Goal: Transaction & Acquisition: Purchase product/service

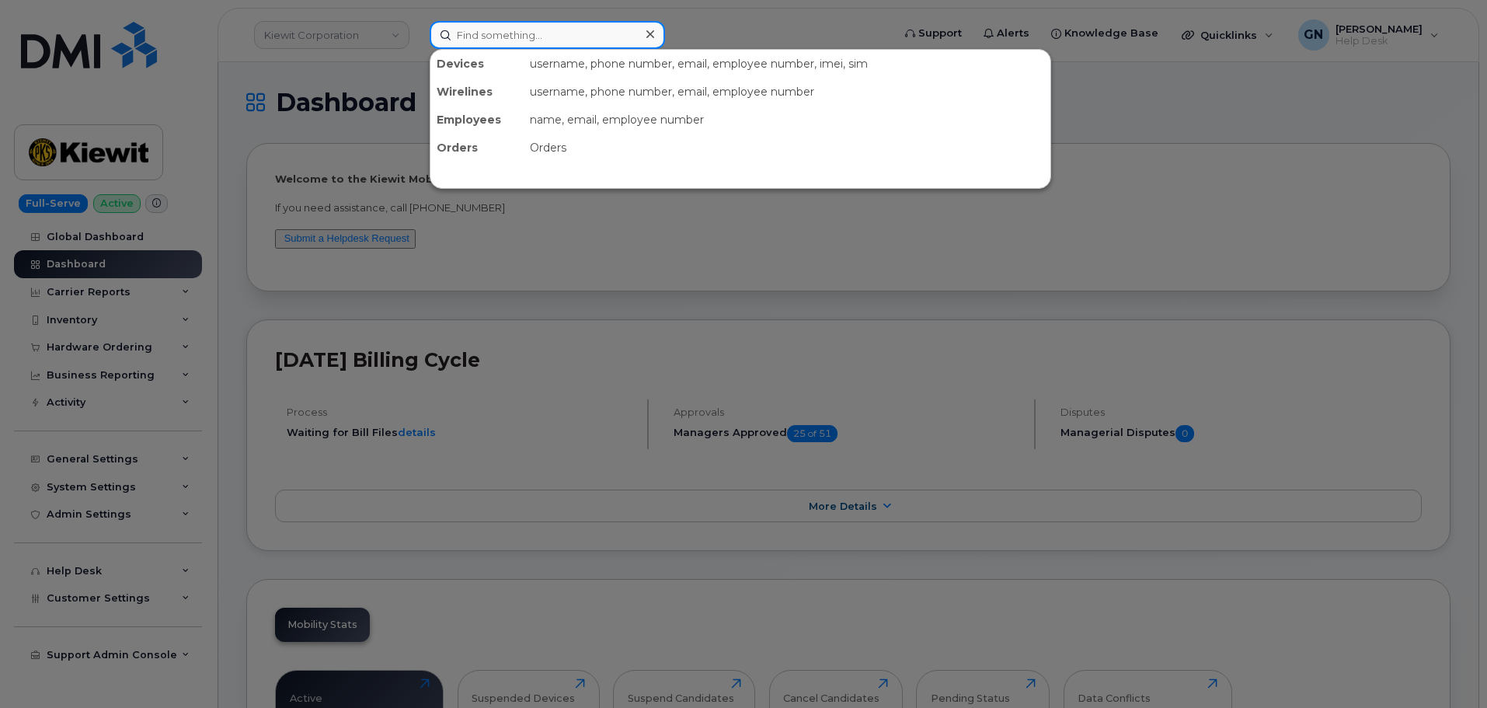
click at [550, 42] on input at bounding box center [547, 35] width 235 height 28
paste input "4025944517"
type input "4025944517"
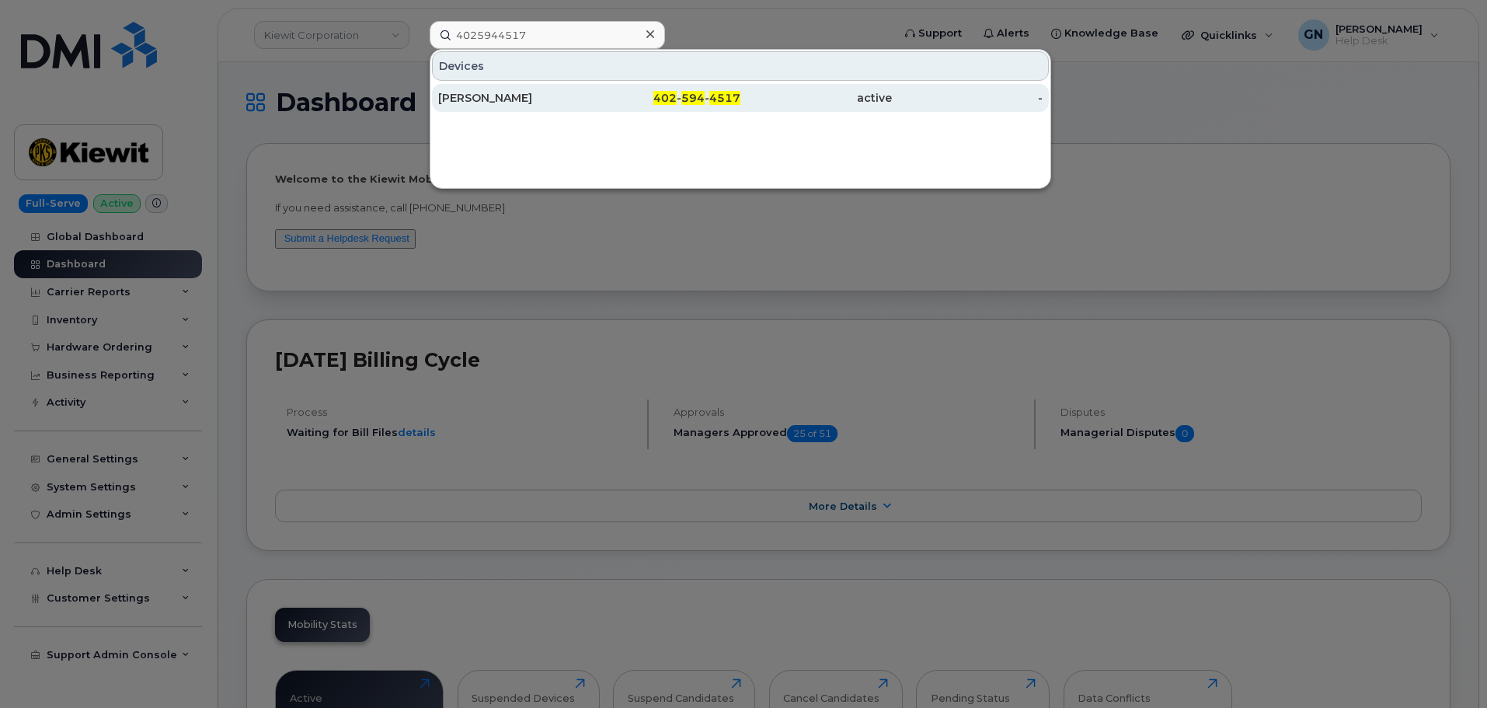
click at [607, 96] on div "402 - 594 - 4517" at bounding box center [665, 98] width 151 height 16
click at [634, 95] on div "402 - 594 - 4517" at bounding box center [665, 98] width 151 height 16
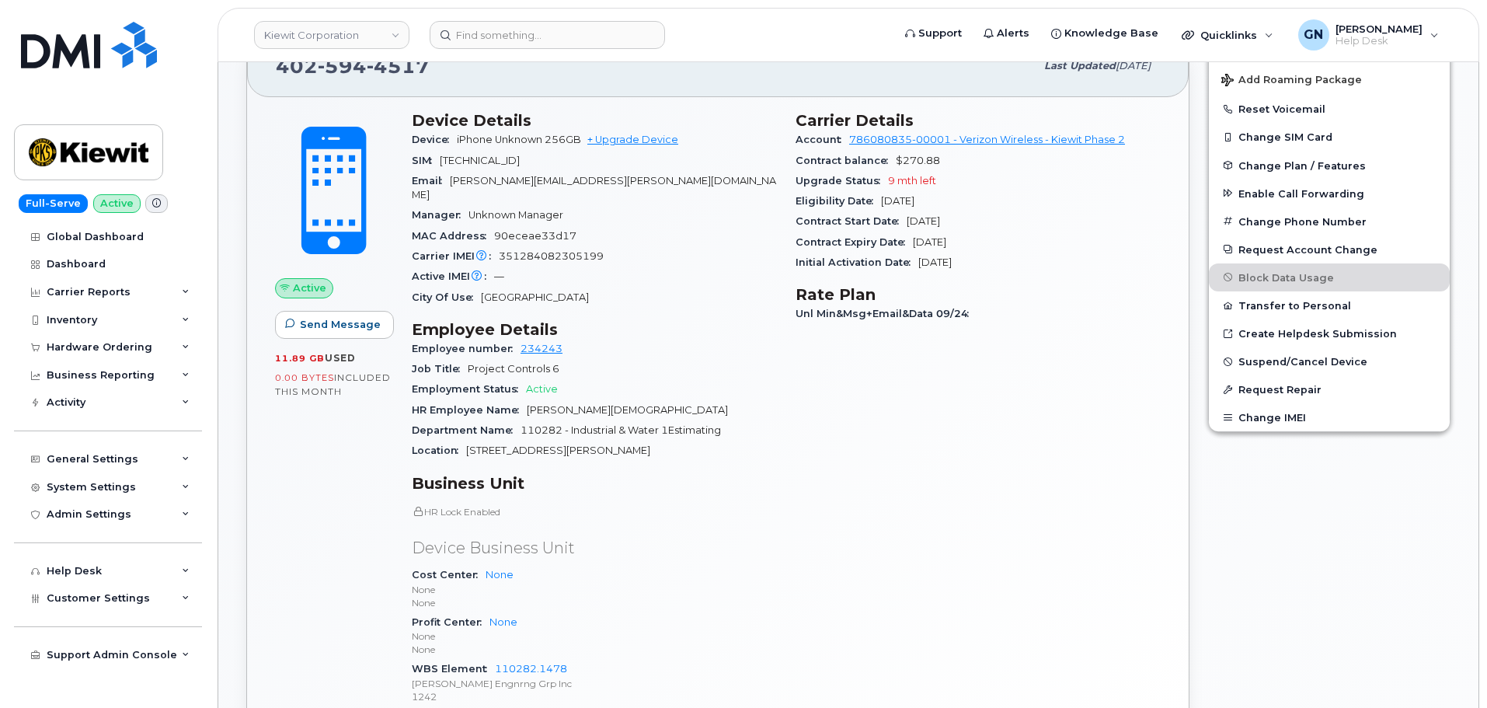
scroll to position [233, 0]
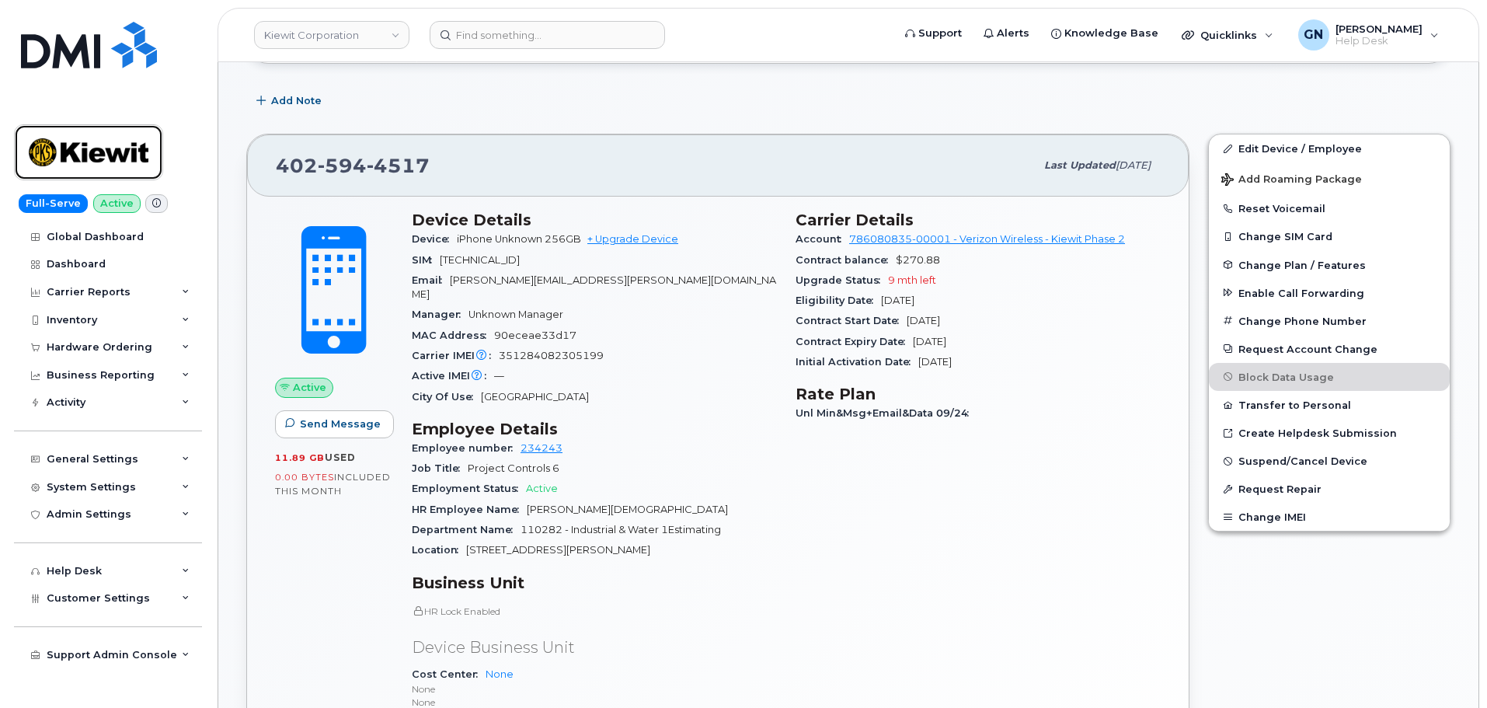
click at [99, 155] on img at bounding box center [89, 152] width 120 height 45
click at [621, 239] on link "+ Upgrade Device" at bounding box center [632, 239] width 91 height 12
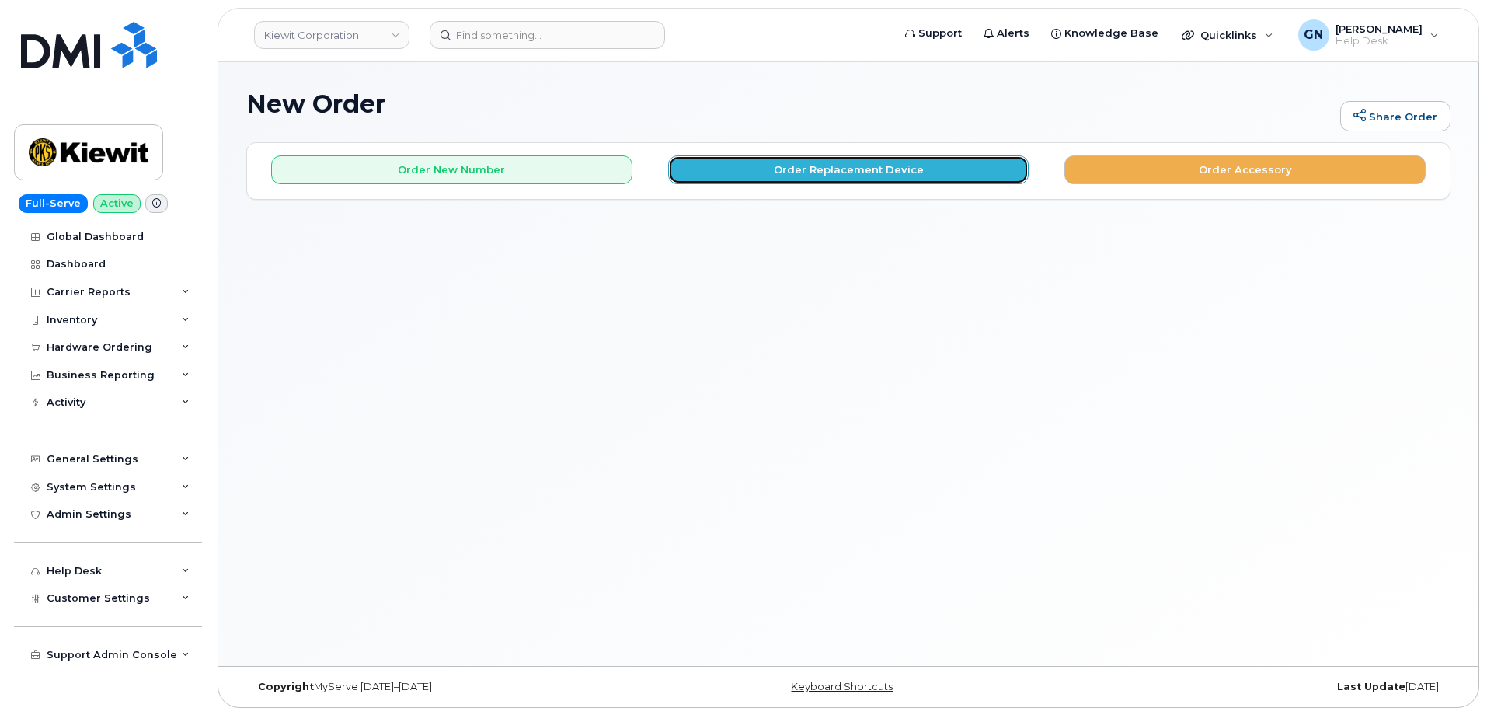
click at [820, 173] on button "Order Replacement Device" at bounding box center [848, 169] width 361 height 29
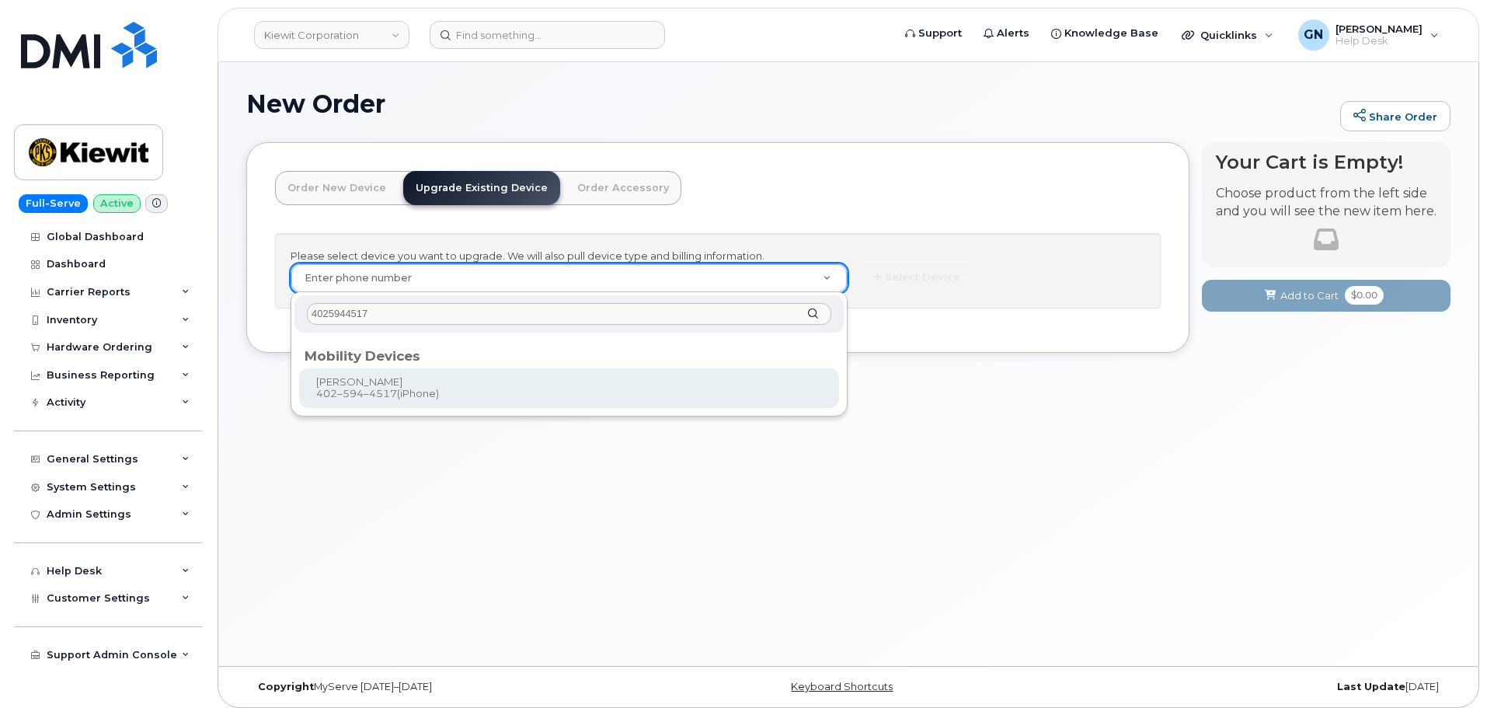
type input "4025944517"
type input "1167619"
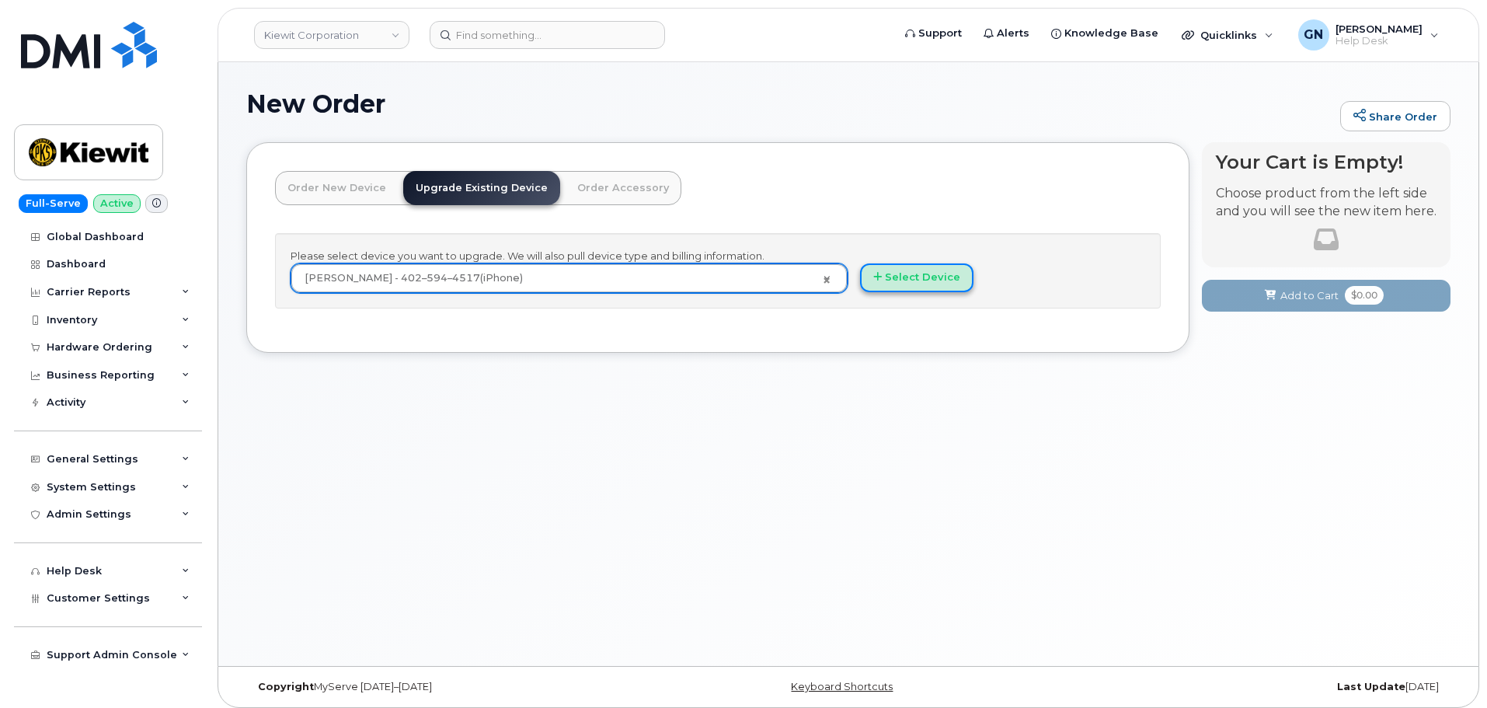
click at [931, 279] on button "Select Device" at bounding box center [916, 277] width 113 height 29
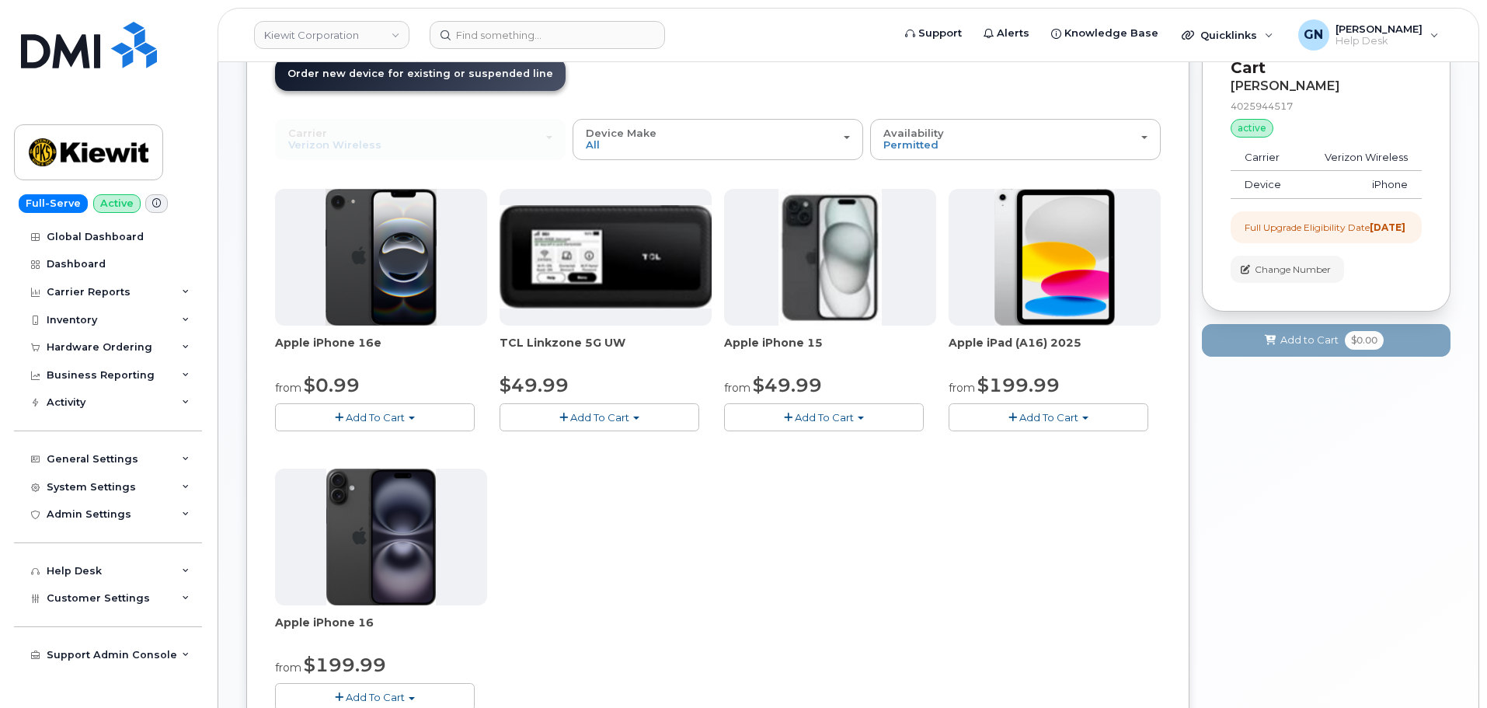
scroll to position [155, 0]
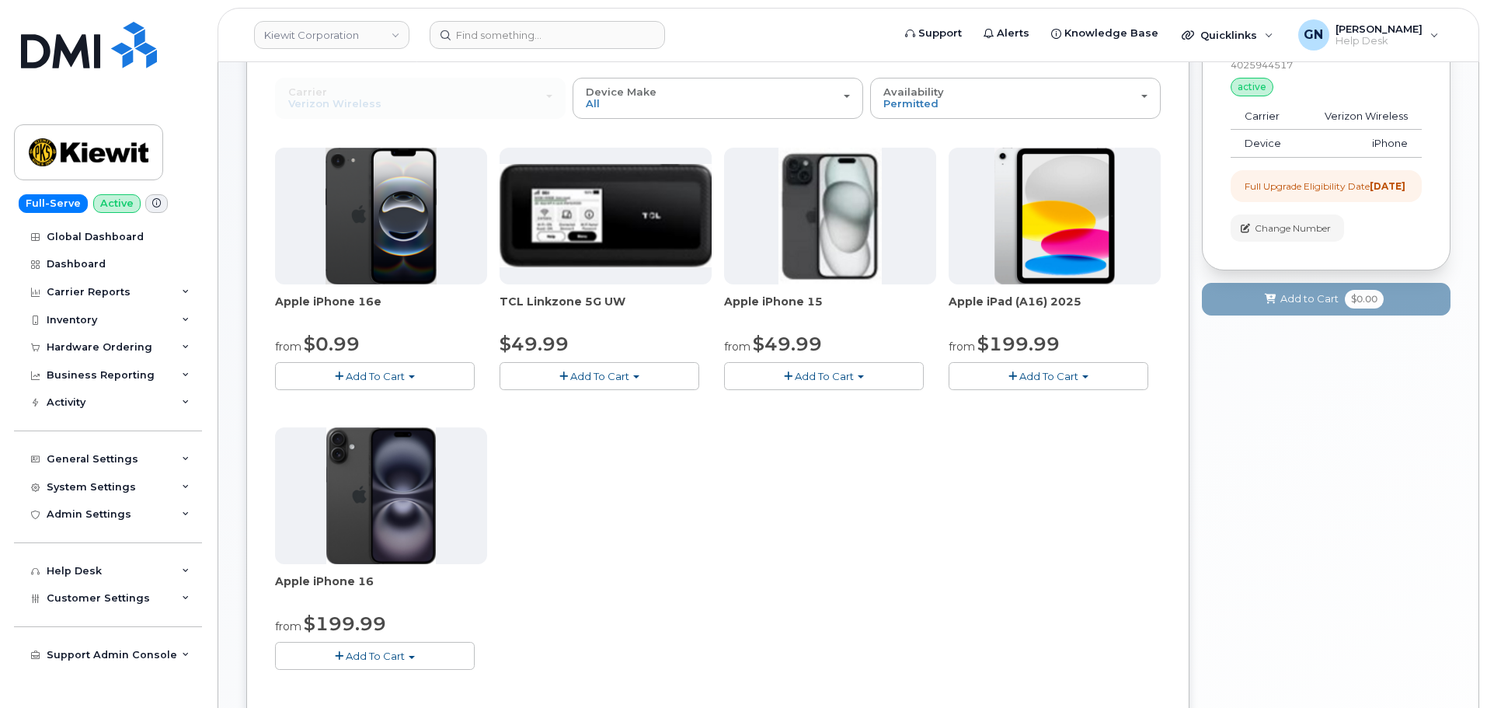
click at [414, 372] on button "Add To Cart" at bounding box center [375, 375] width 200 height 27
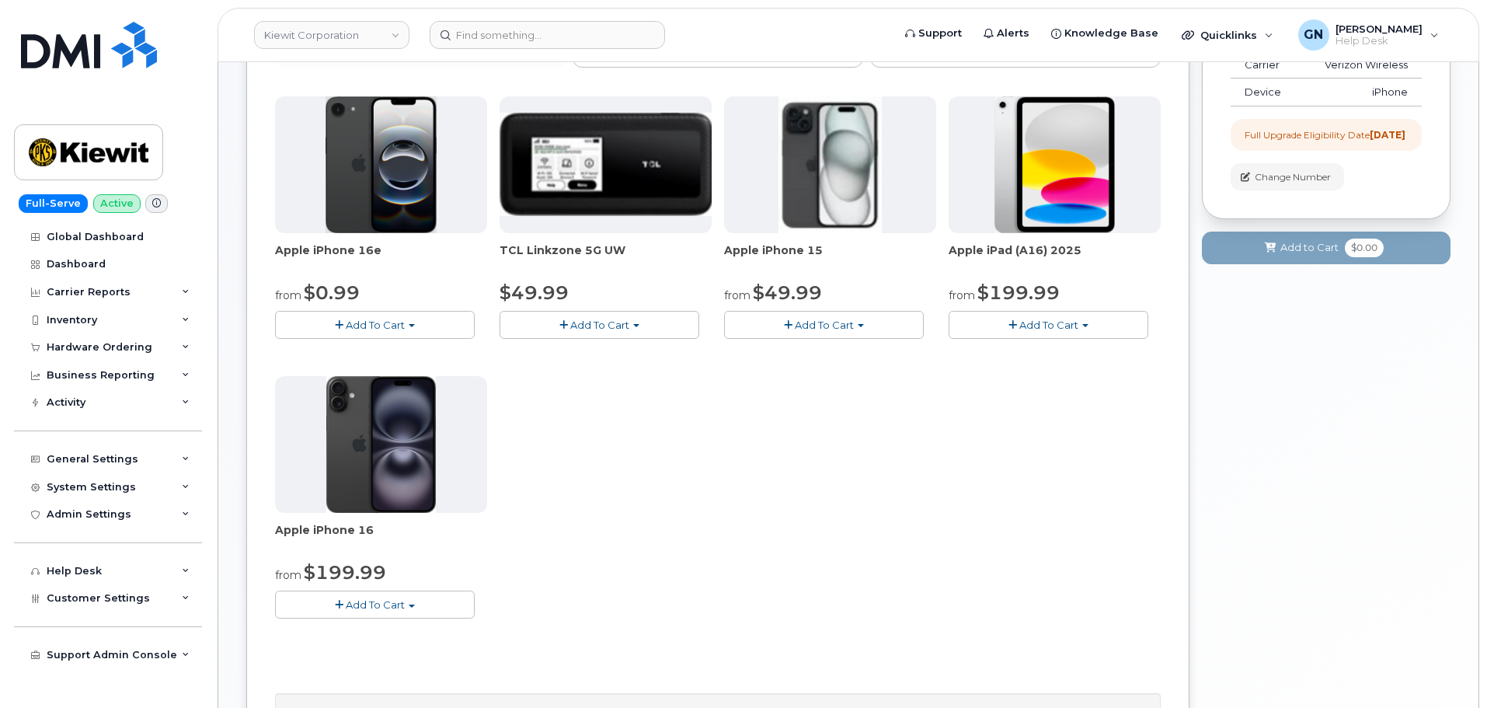
scroll to position [233, 0]
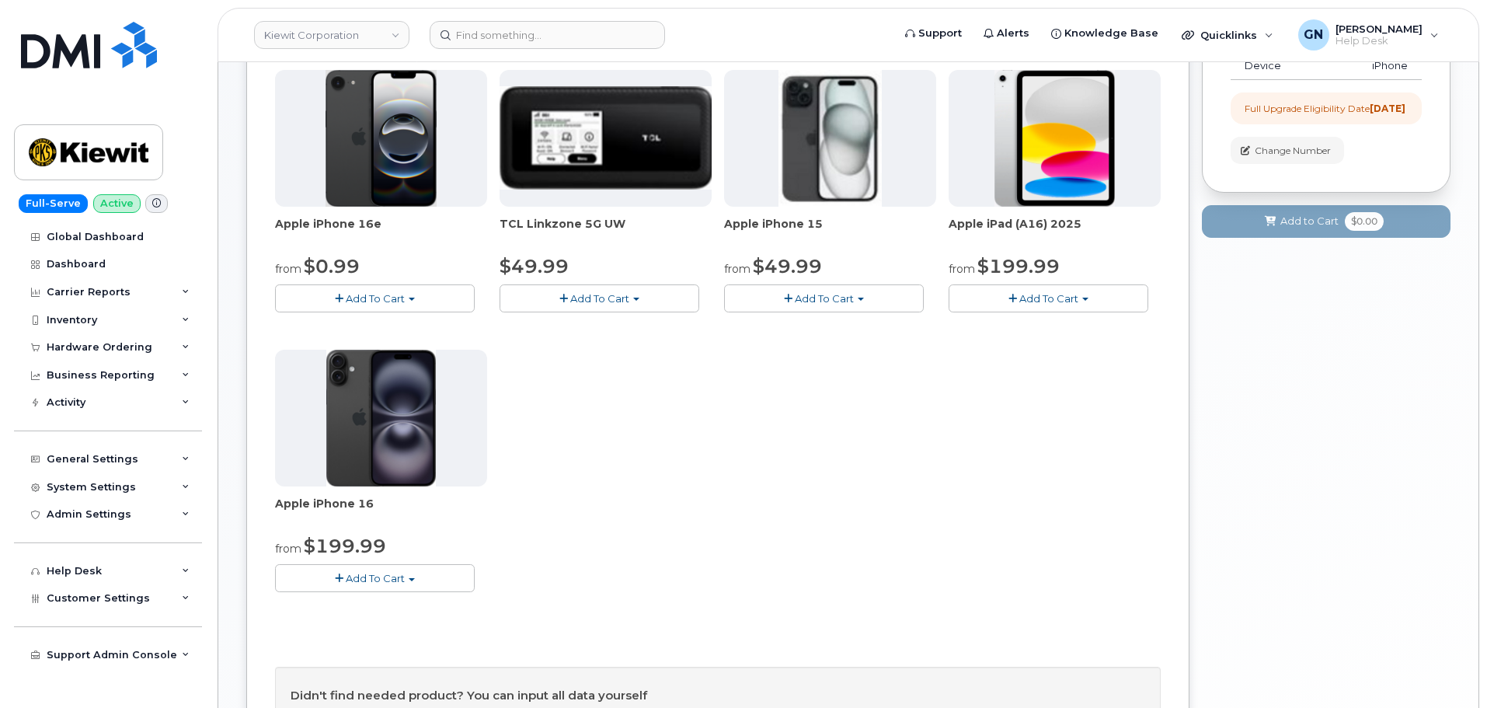
click at [463, 577] on button "Add To Cart" at bounding box center [375, 577] width 200 height 27
click at [435, 293] on button "Add To Cart" at bounding box center [375, 297] width 200 height 27
click at [552, 427] on div "Apple iPhone 16e from $0.99 Add To Cart $0.99 - 2 Year Upgrade (128GB) $599.99 …" at bounding box center [718, 343] width 886 height 547
click at [462, 581] on button "Add To Cart" at bounding box center [375, 577] width 200 height 27
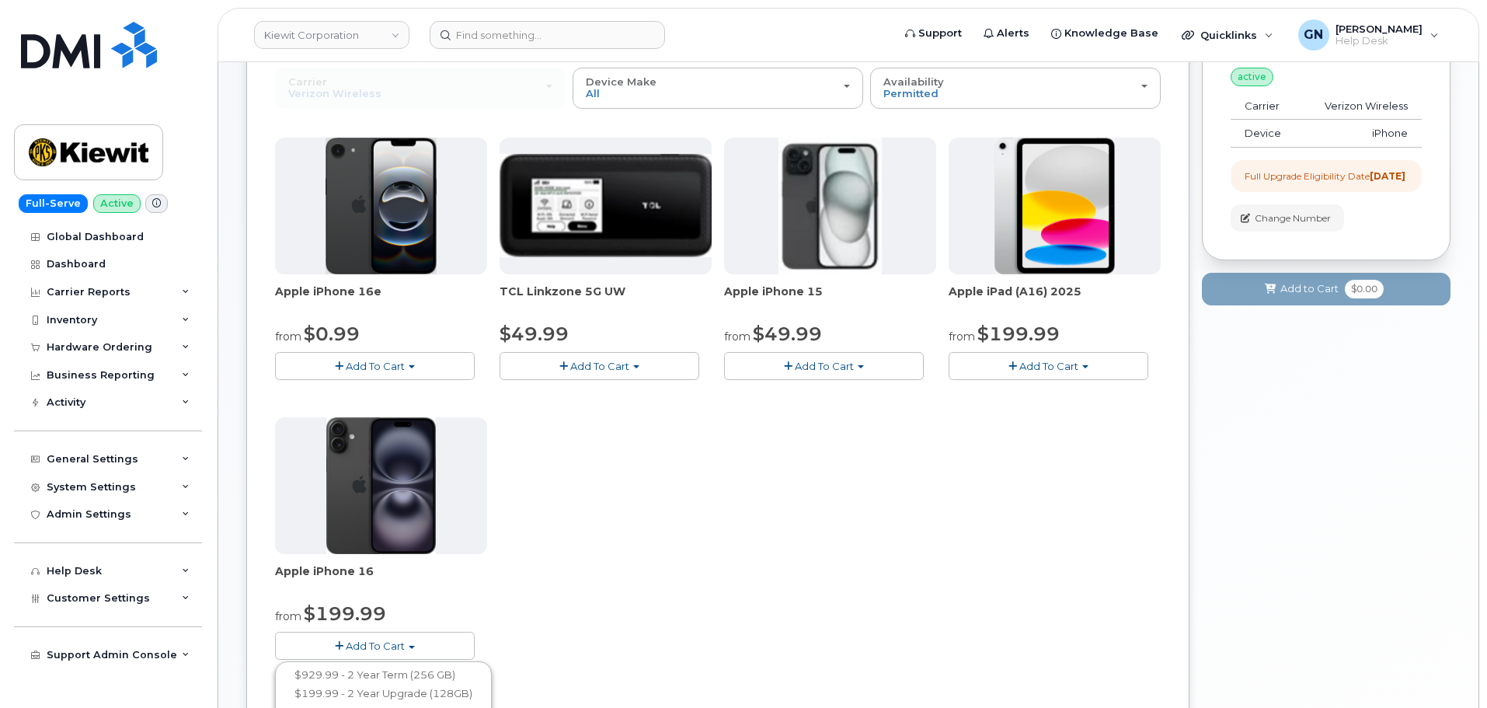
scroll to position [155, 0]
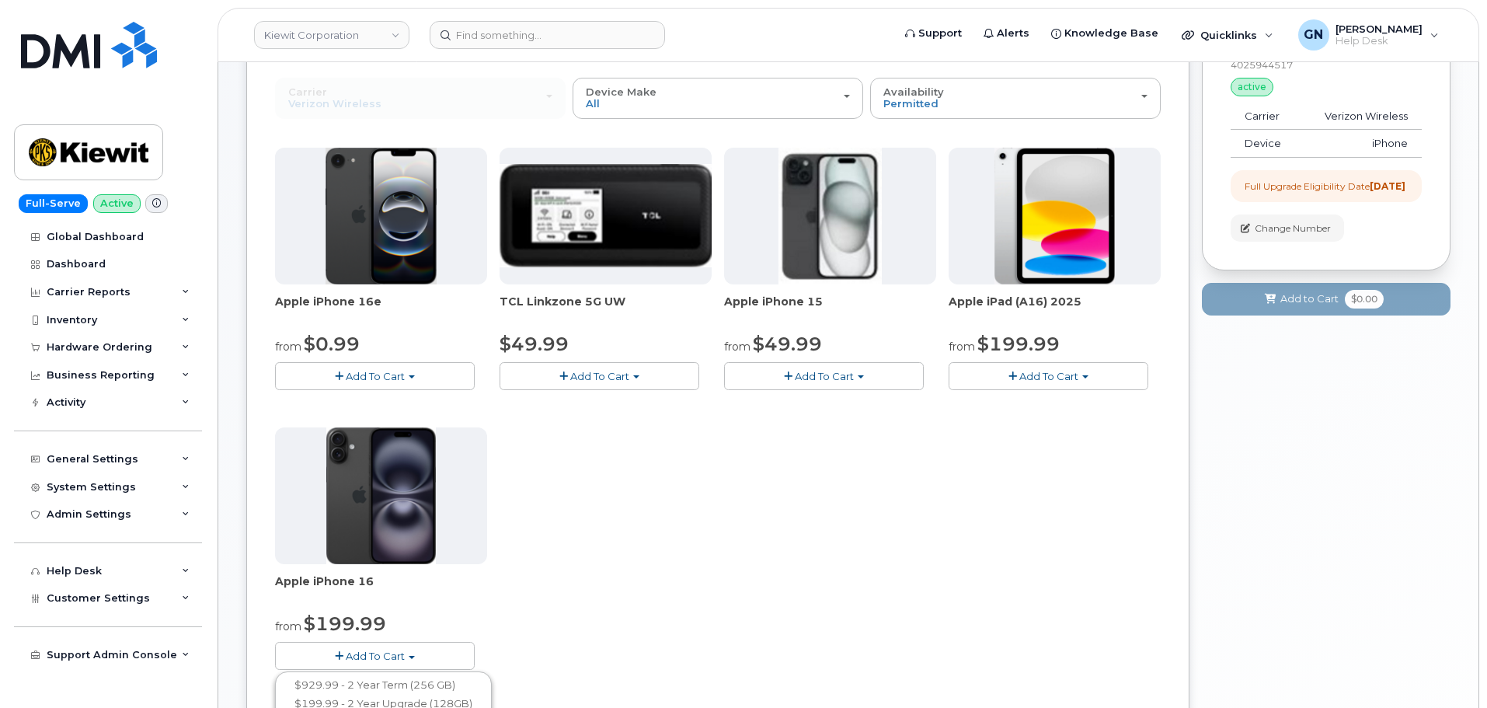
click at [526, 529] on div "Apple iPhone 16e from $0.99 Add To Cart $0.99 - 2 Year Upgrade (128GB) $599.99 …" at bounding box center [718, 421] width 886 height 547
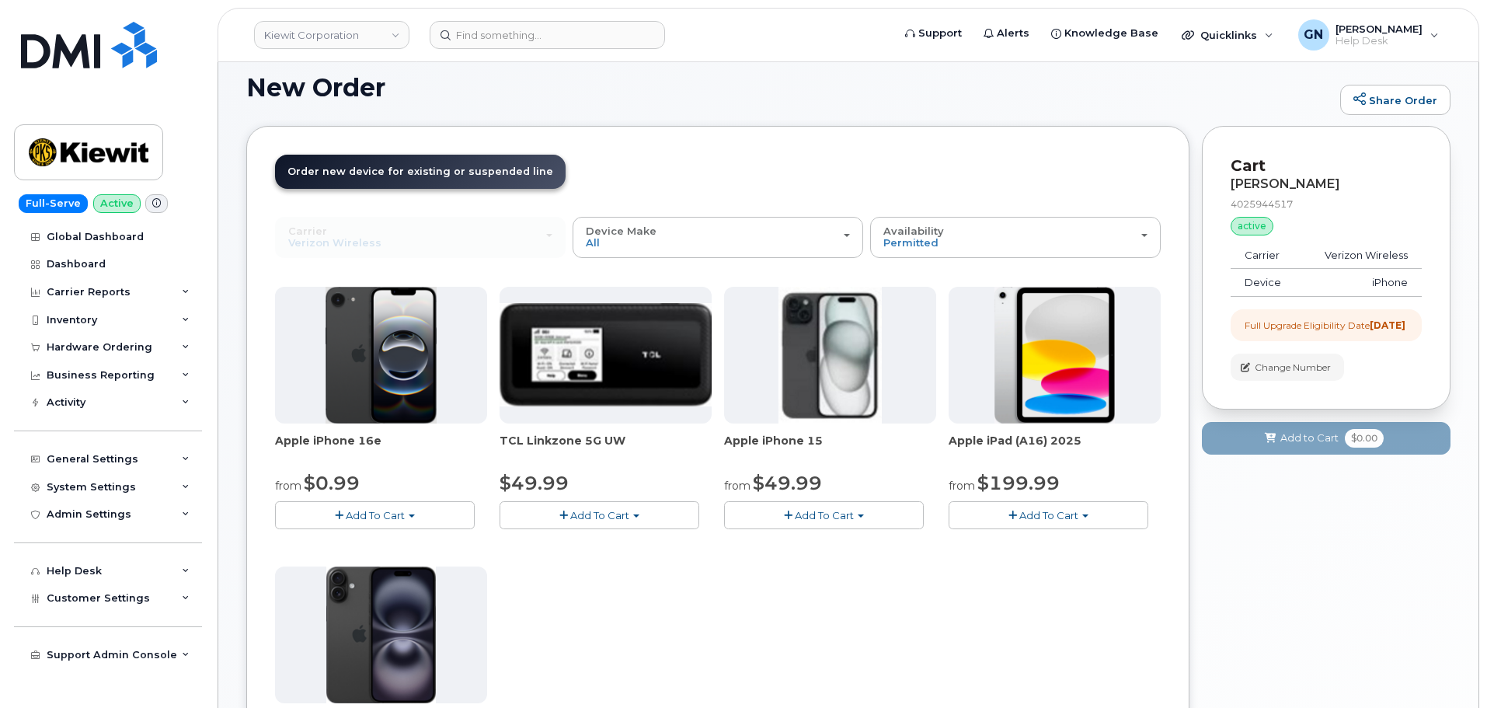
scroll to position [0, 0]
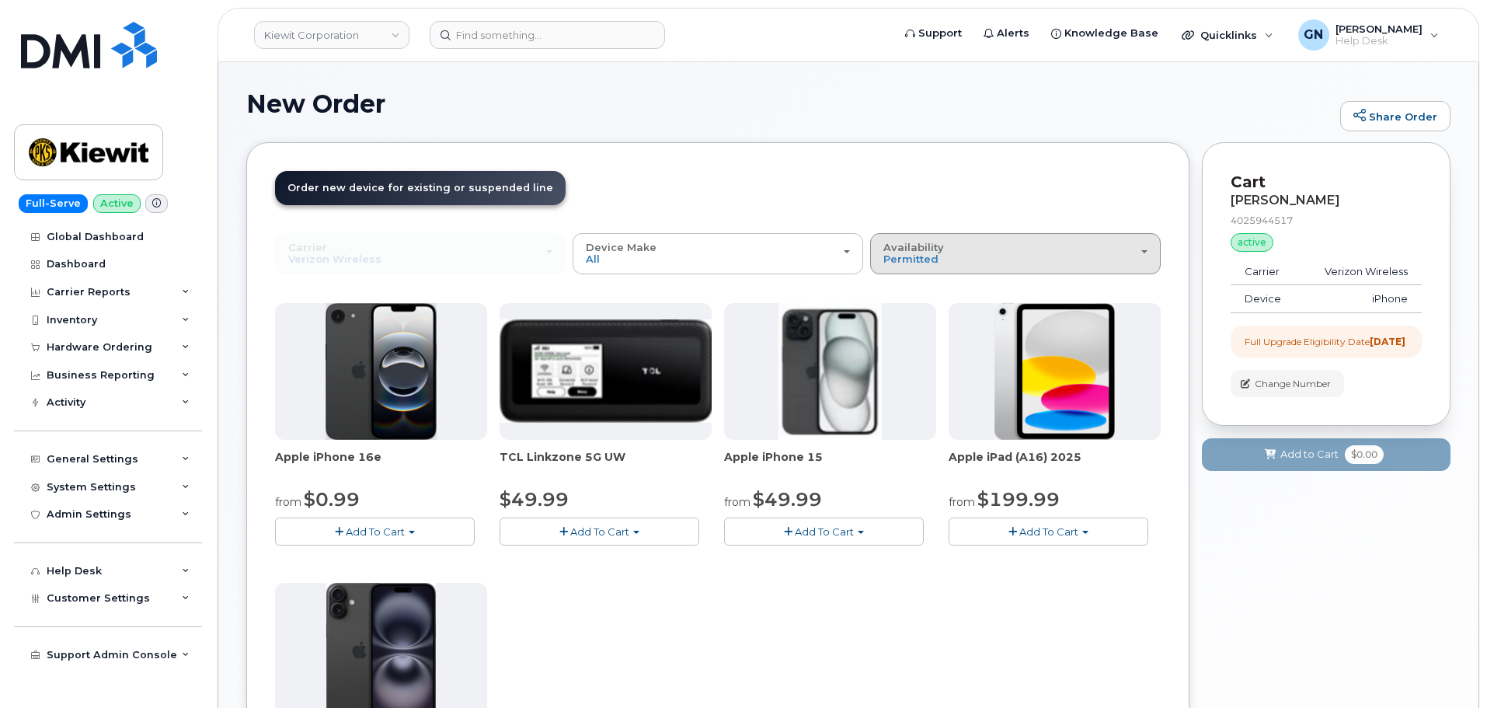
click at [962, 257] on div "Availability Permitted All" at bounding box center [1015, 254] width 264 height 24
click at [899, 315] on label "All" at bounding box center [890, 315] width 33 height 19
click at [0, 0] on input "All" at bounding box center [0, 0] width 0 height 0
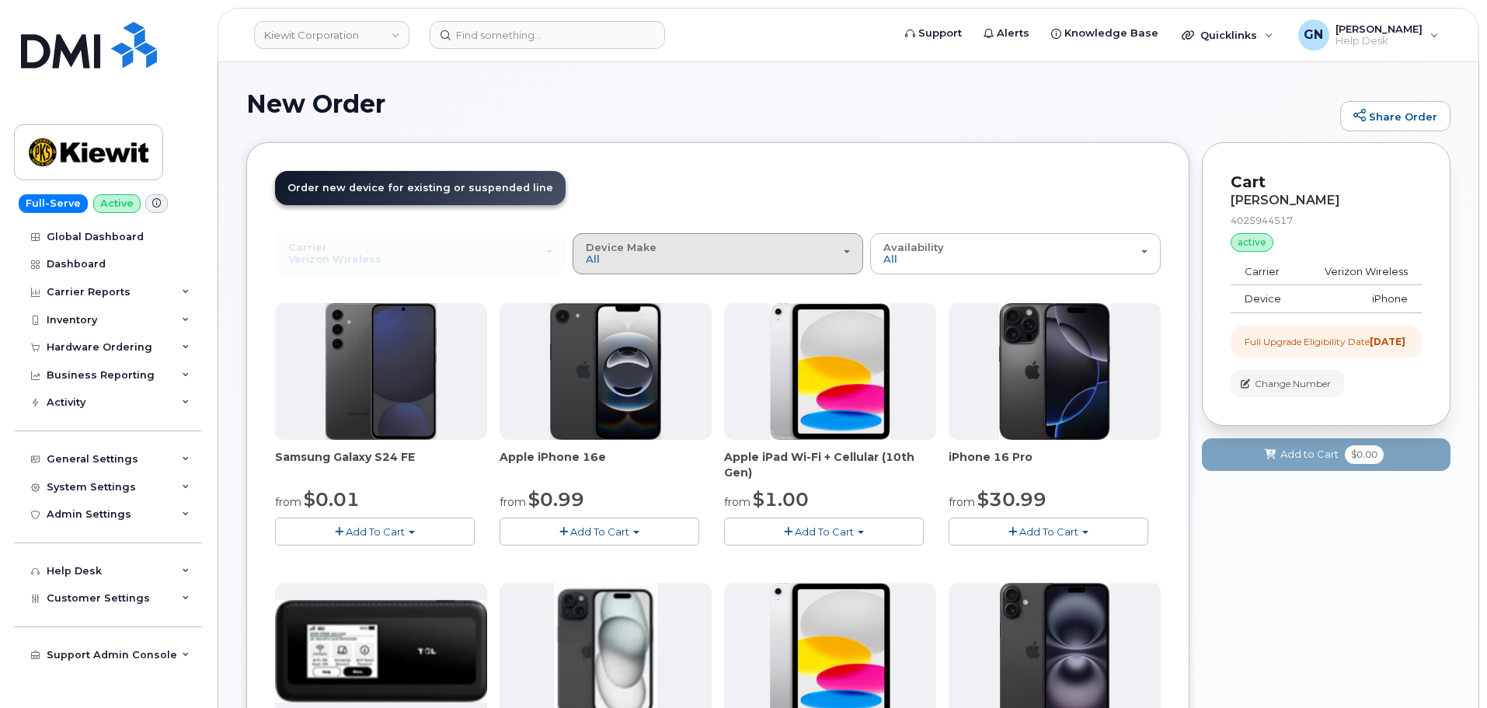
click at [674, 257] on div "Device Make All Android iPhone Modem Tablet" at bounding box center [718, 254] width 264 height 24
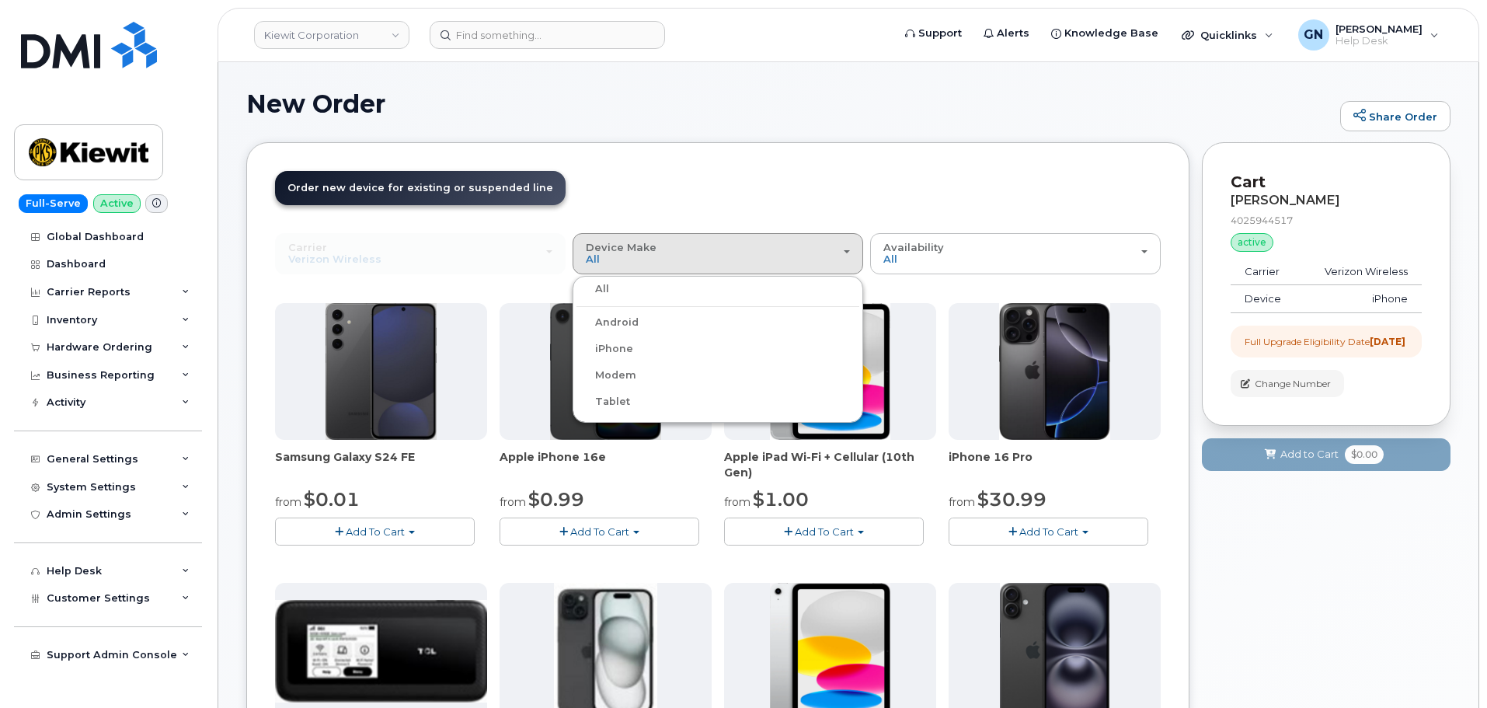
click at [660, 352] on div "iPhone" at bounding box center [717, 348] width 283 height 19
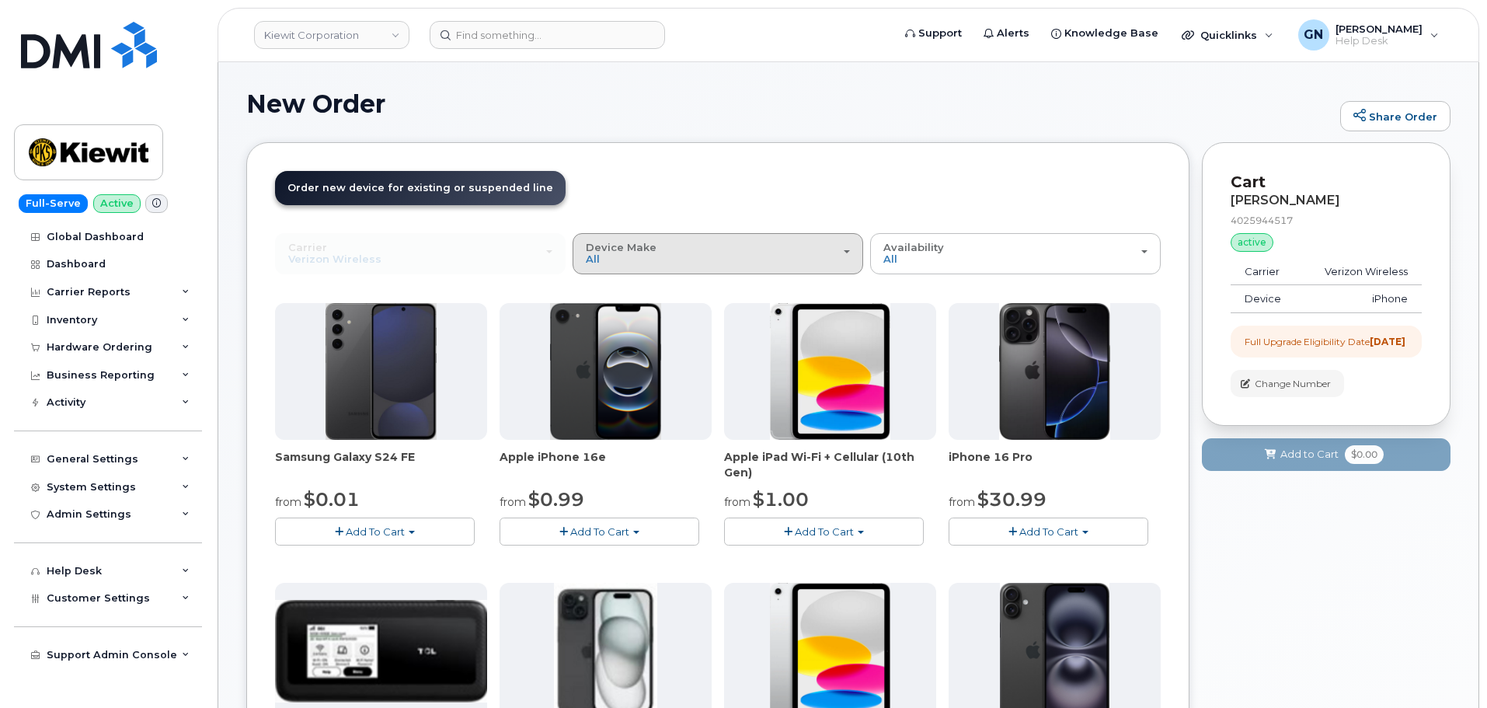
click at [606, 259] on div "Device Make All Android iPhone Modem Tablet" at bounding box center [718, 254] width 264 height 24
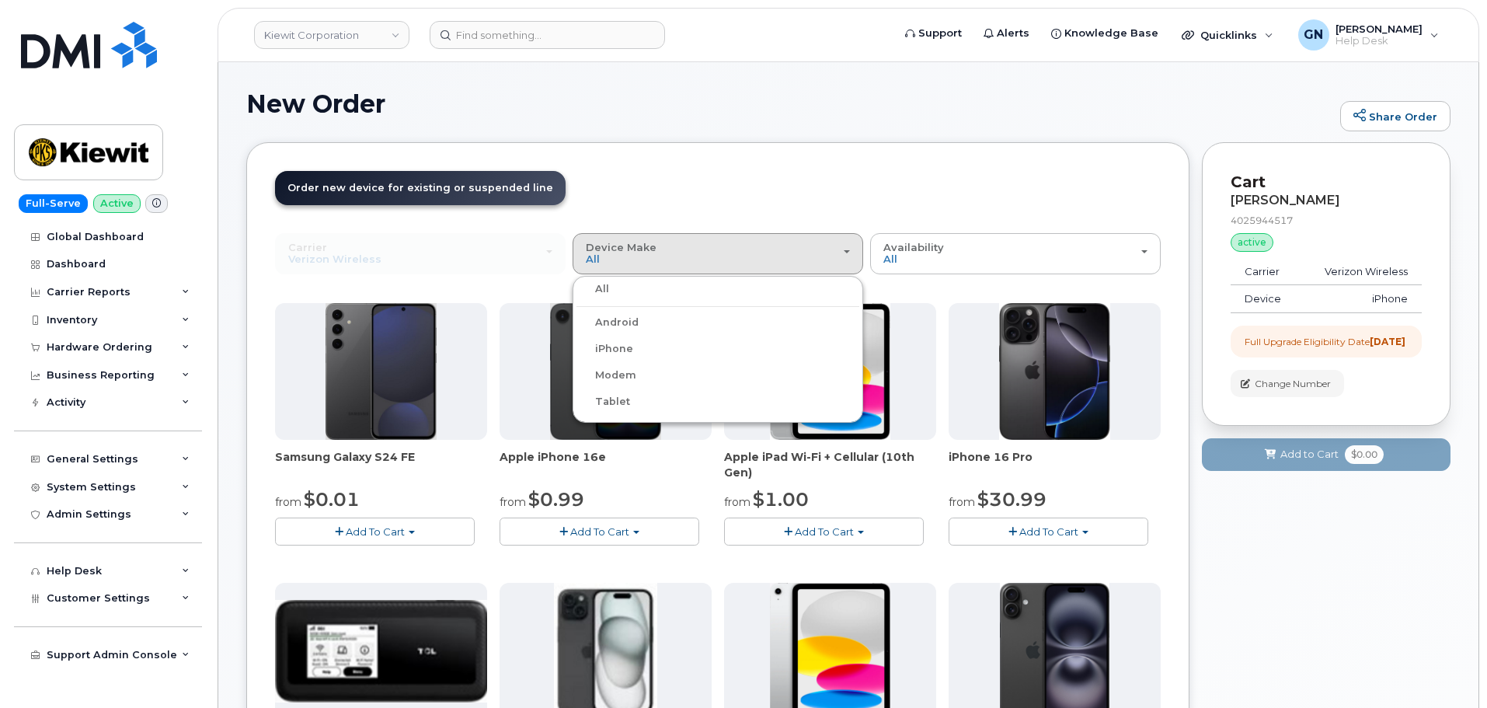
click at [614, 343] on label "iPhone" at bounding box center [604, 348] width 57 height 19
click at [0, 0] on input "iPhone" at bounding box center [0, 0] width 0 height 0
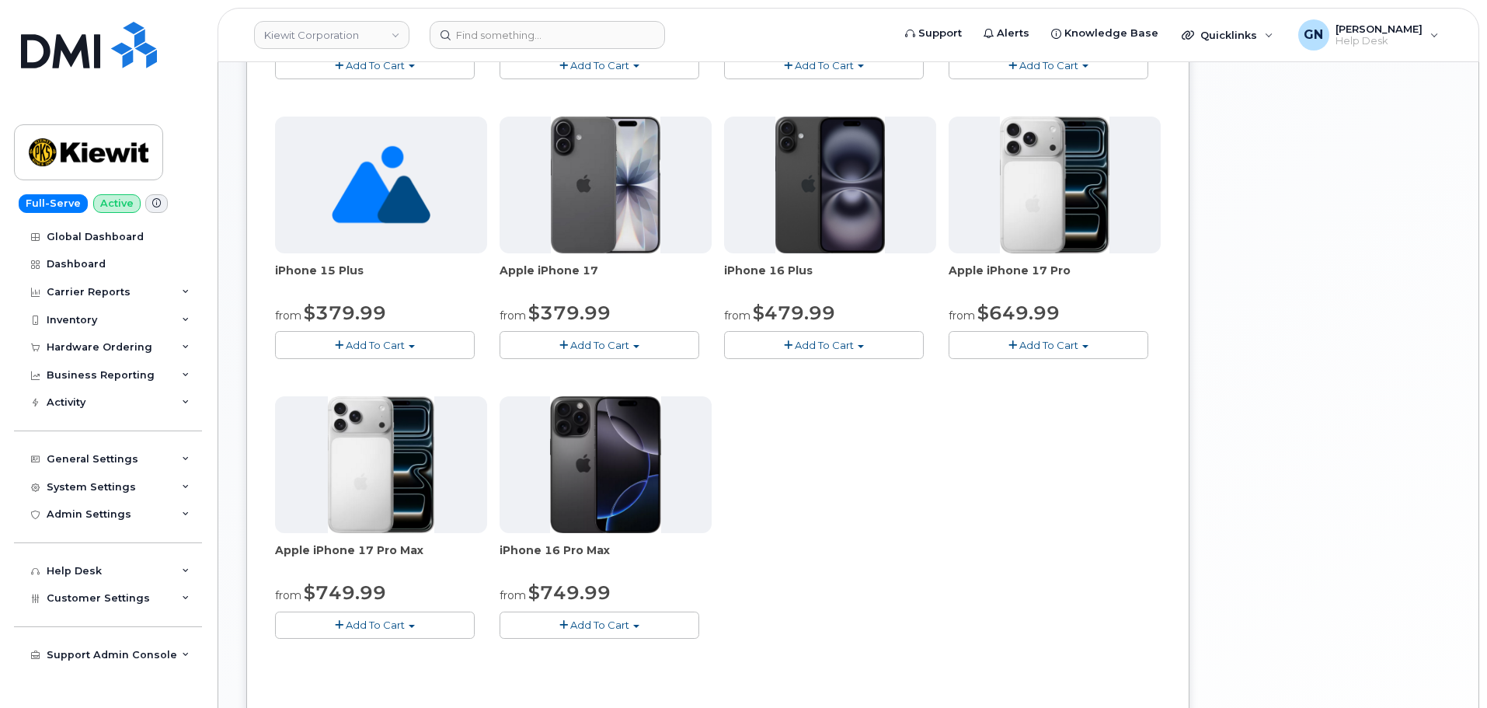
scroll to position [388, 0]
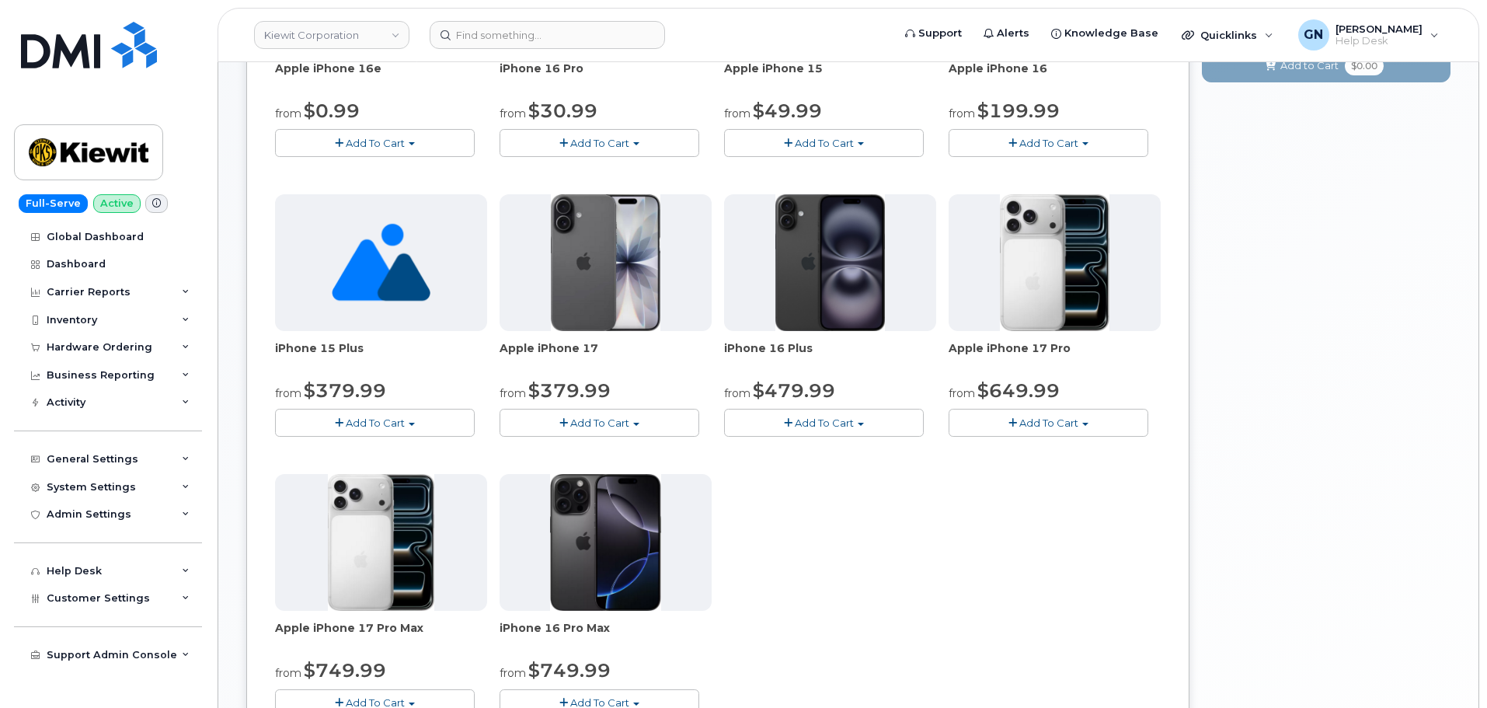
click at [548, 420] on button "Add To Cart" at bounding box center [599, 422] width 200 height 27
click at [581, 470] on link "$829.99 - Full Price (256GB)" at bounding box center [607, 470] width 209 height 19
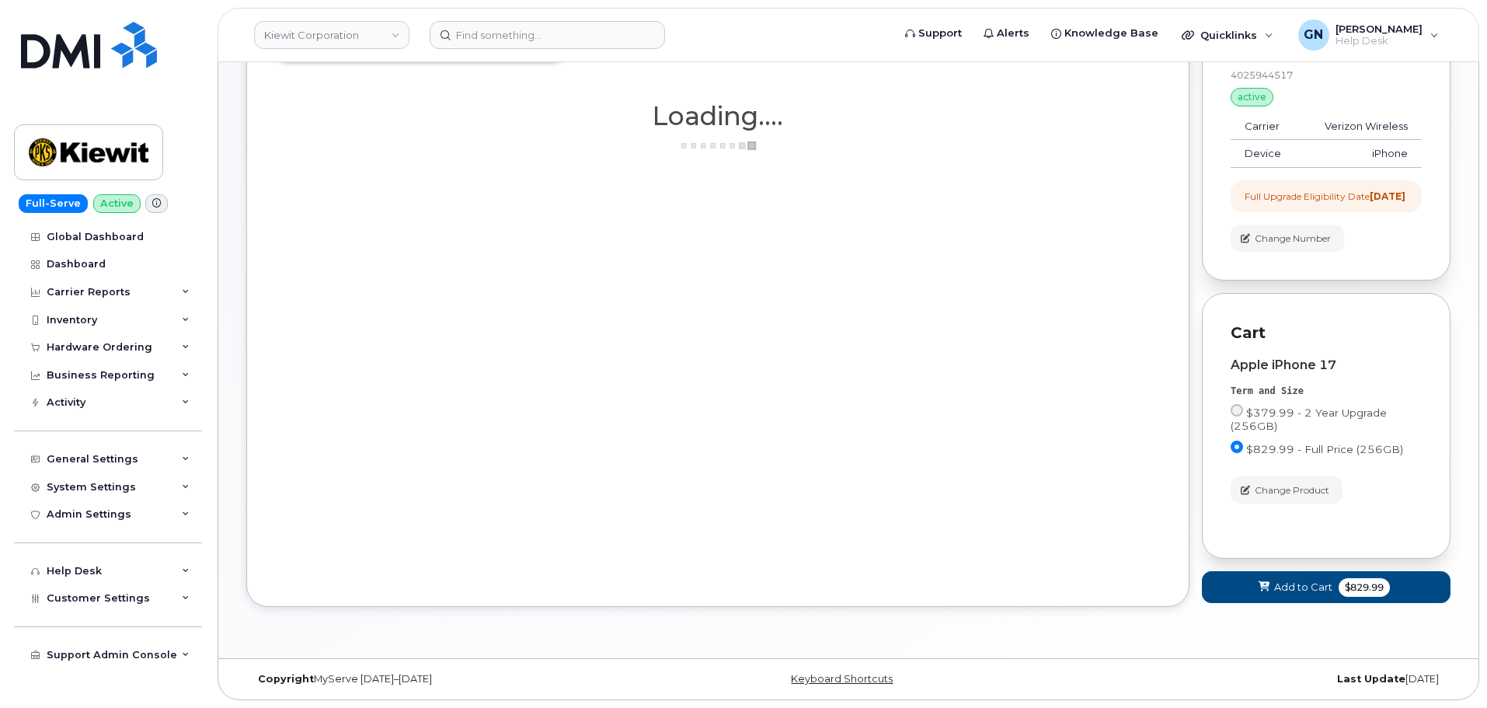
scroll to position [158, 0]
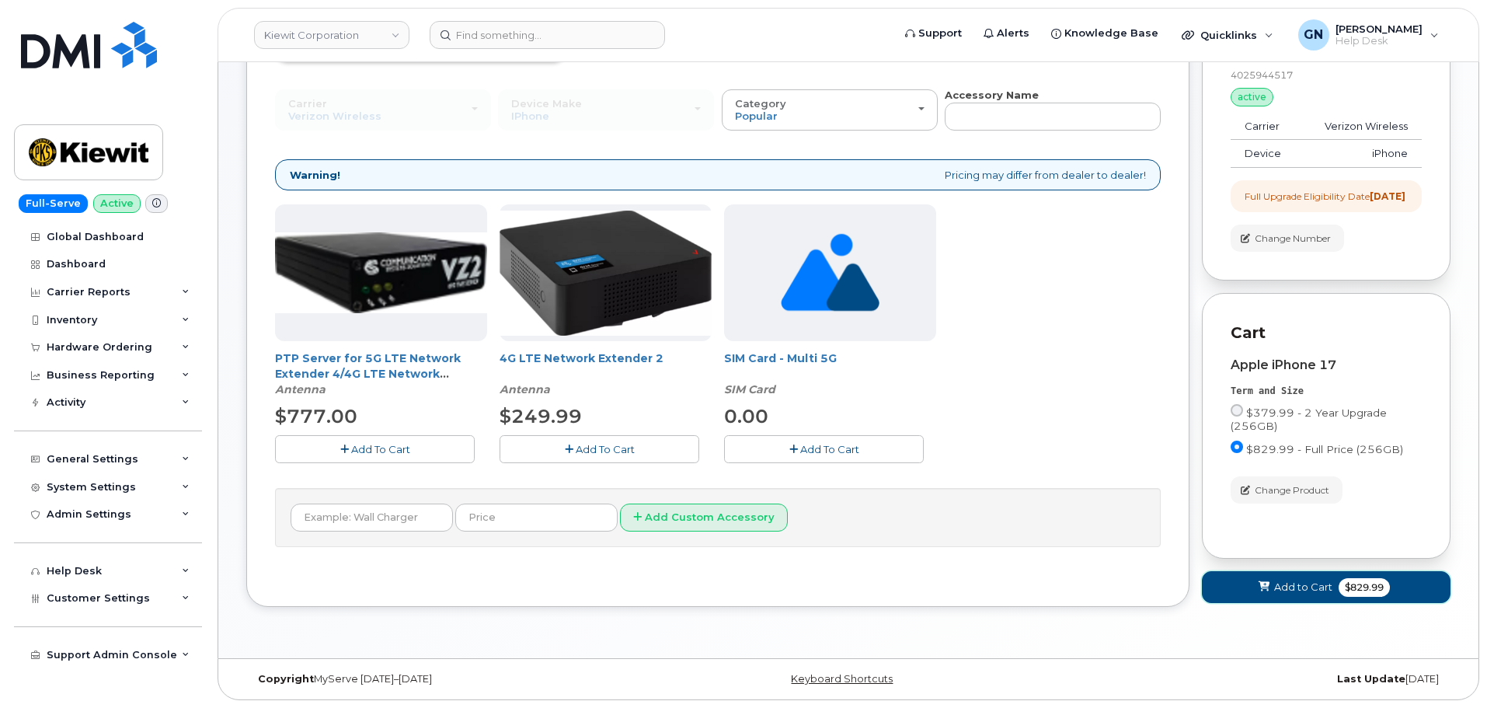
click at [1251, 583] on button "Add to Cart $829.99" at bounding box center [1326, 587] width 249 height 32
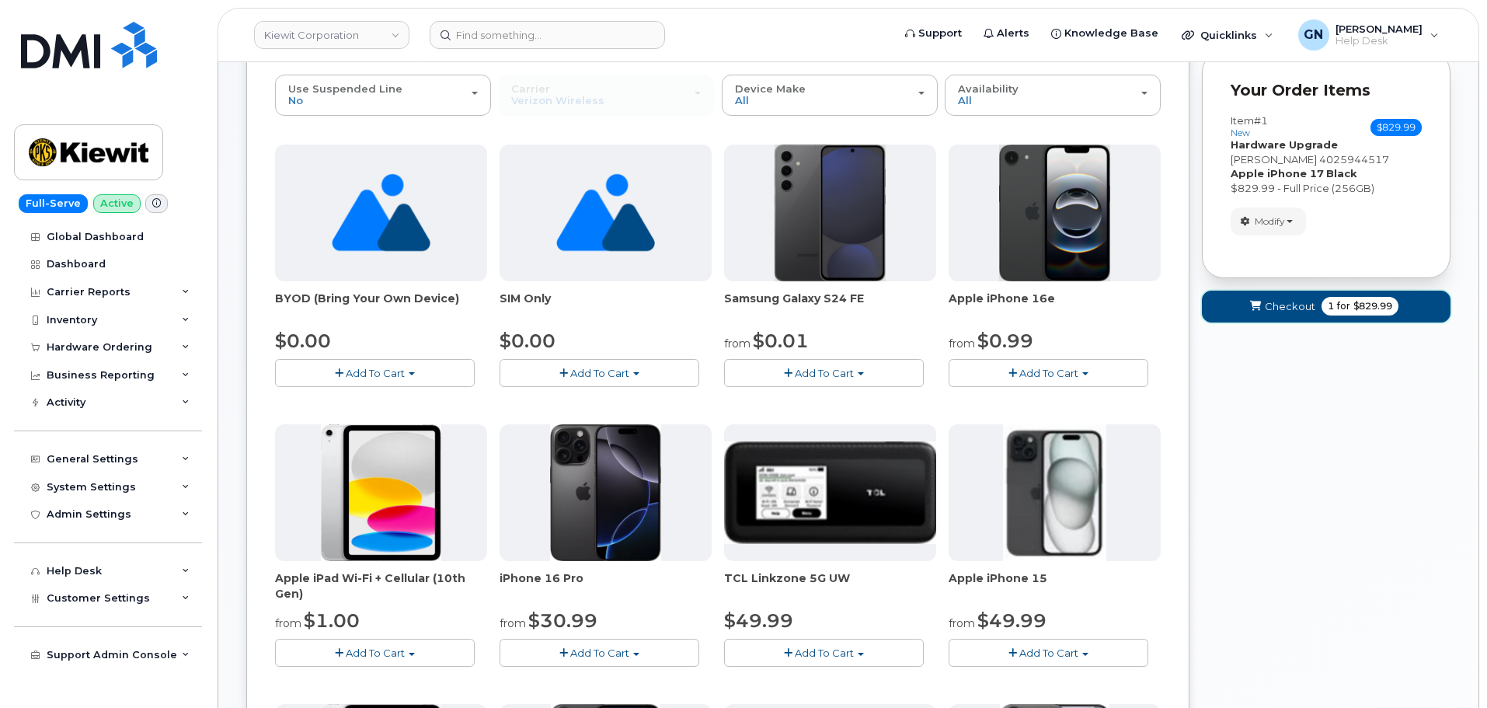
click at [1374, 314] on span "1 for $829.99" at bounding box center [1359, 306] width 77 height 19
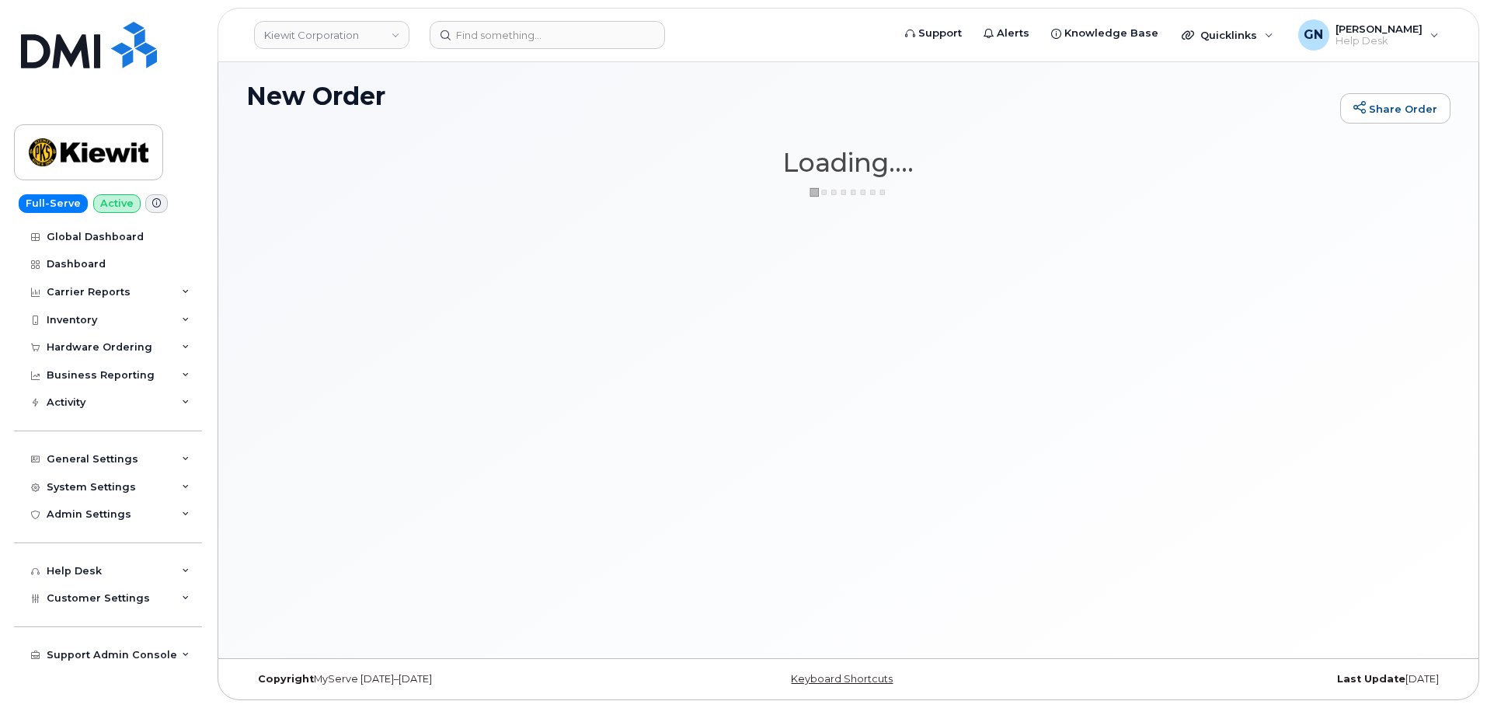
scroll to position [8, 0]
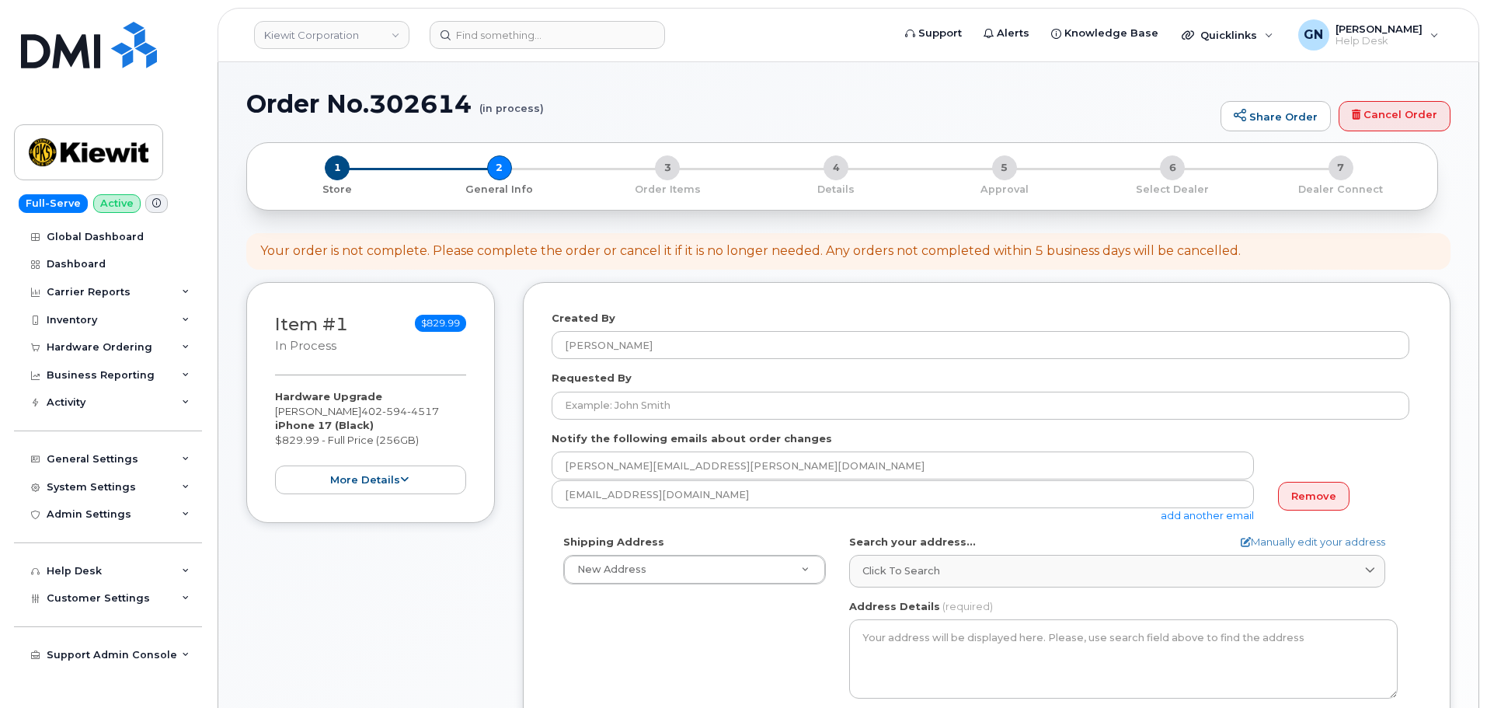
select select
click at [1409, 127] on link "Cancel Order" at bounding box center [1394, 116] width 112 height 31
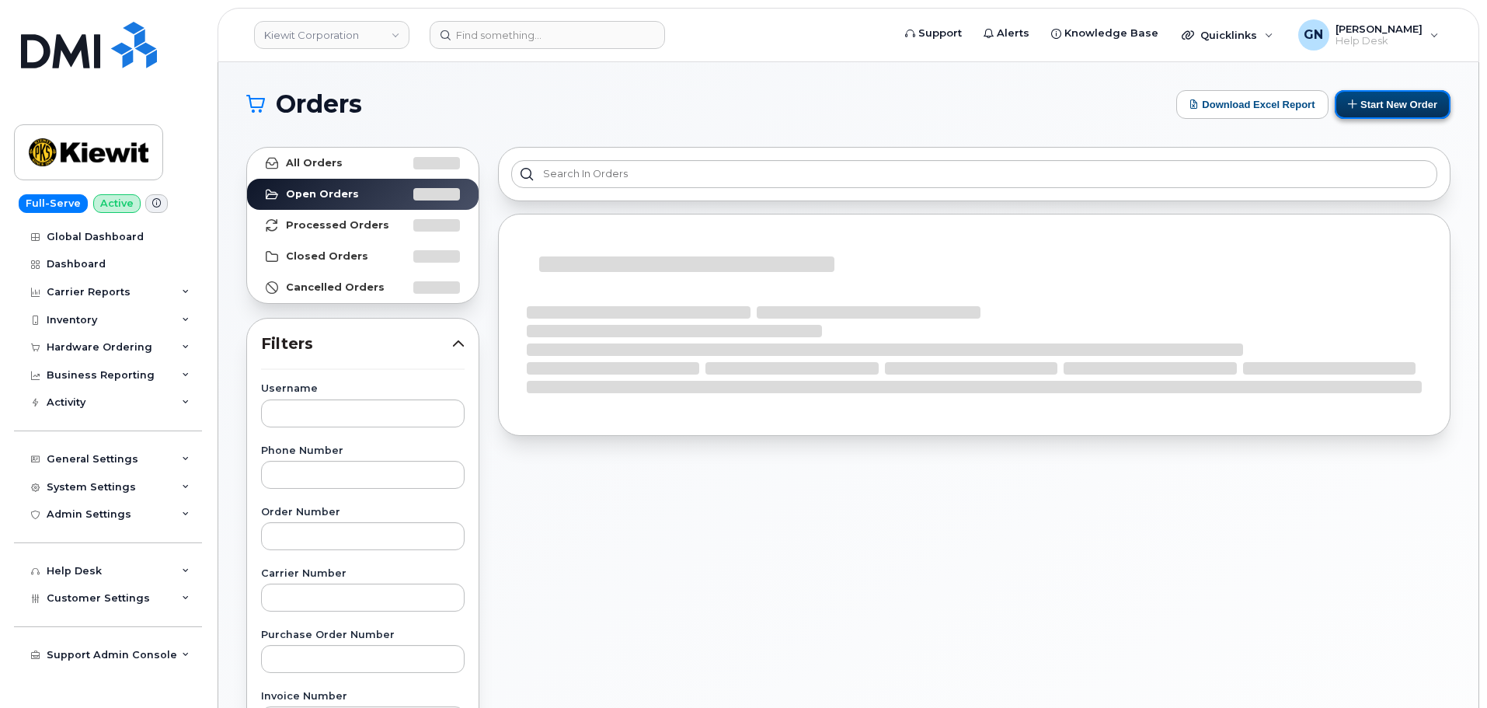
click at [1418, 100] on button "Start New Order" at bounding box center [1393, 104] width 116 height 29
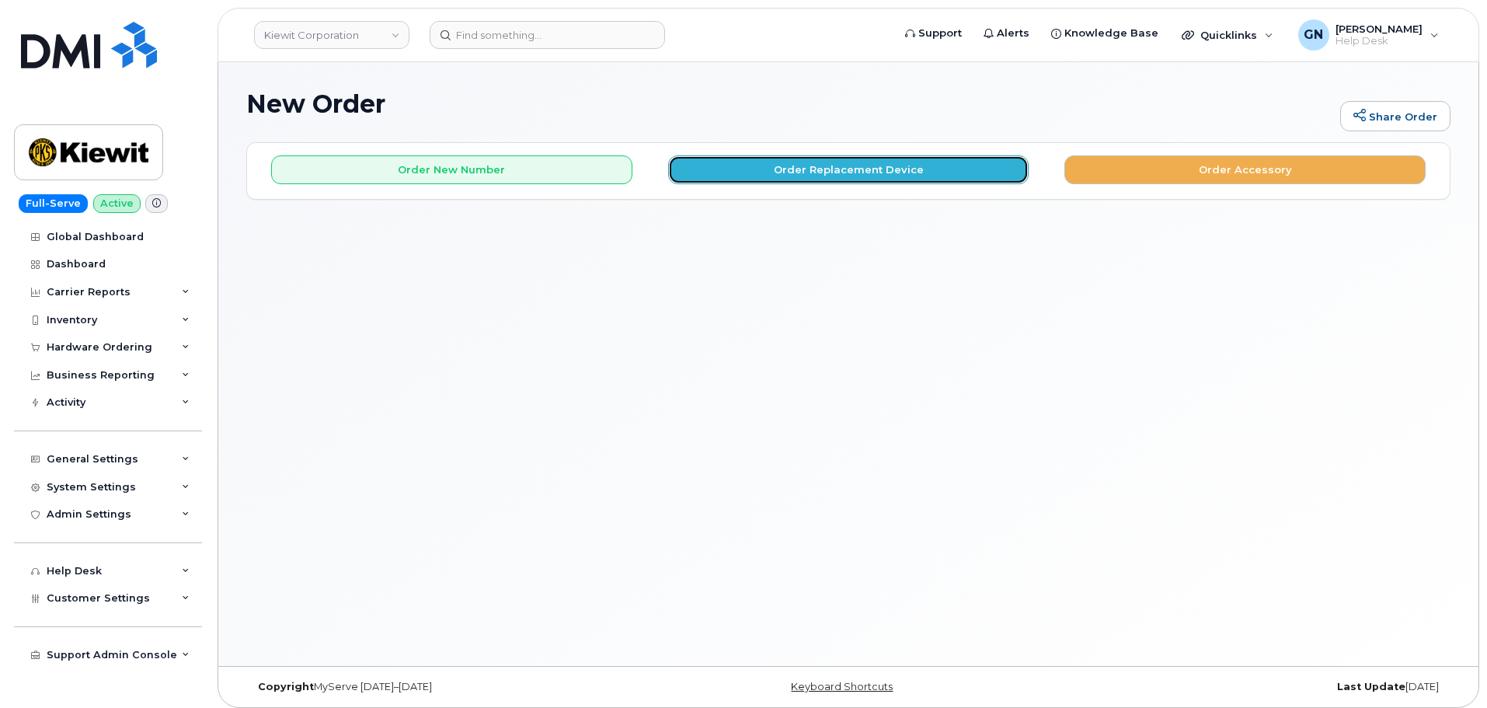
click at [773, 169] on button "Order Replacement Device" at bounding box center [848, 169] width 361 height 29
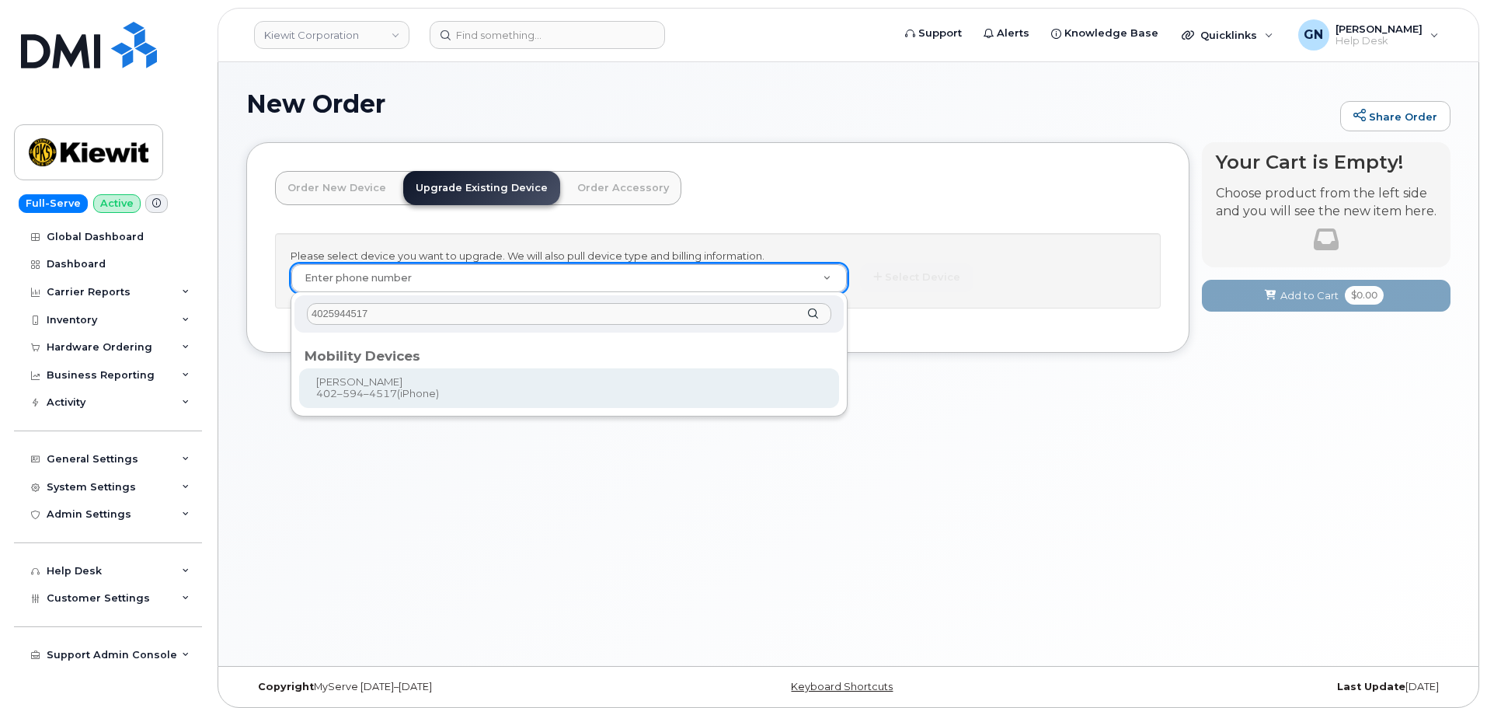
type input "4025944517"
type input "1167619"
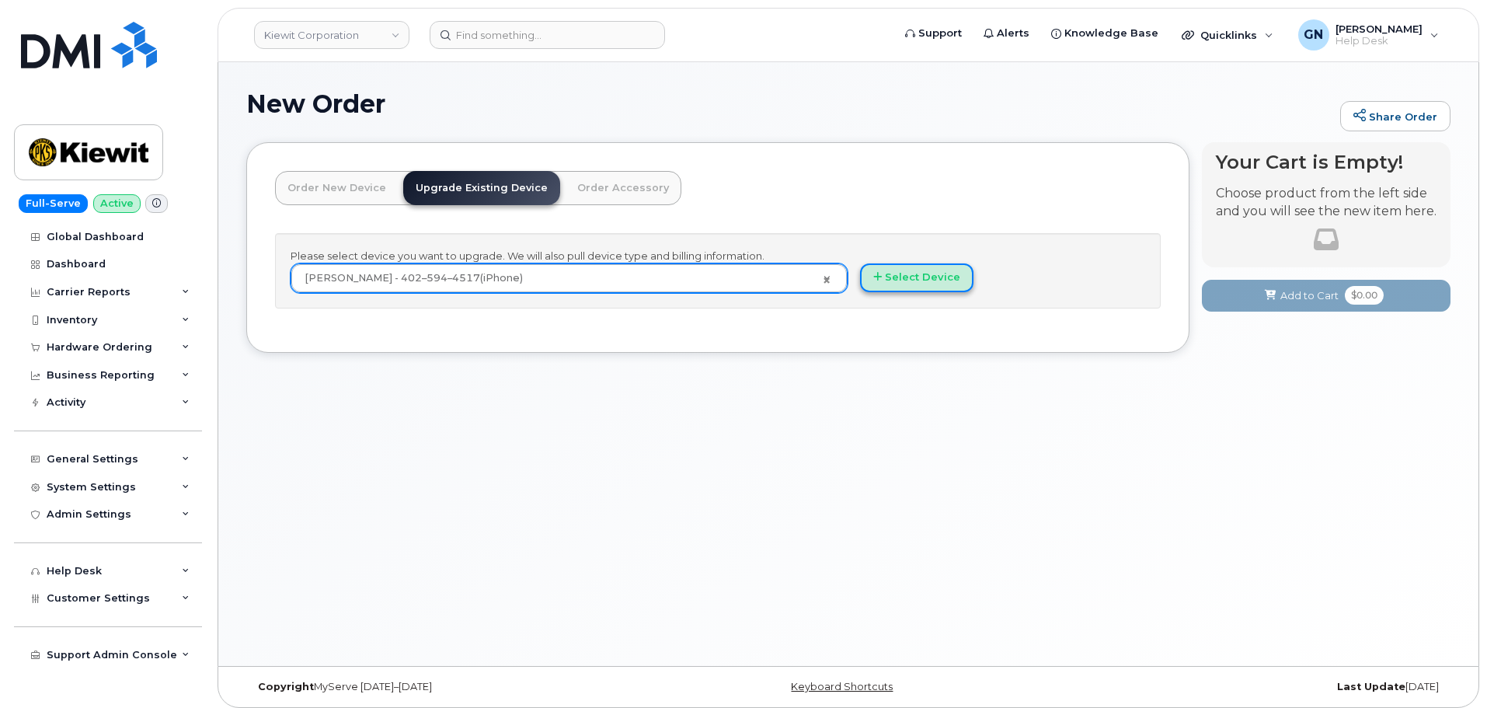
click at [960, 275] on button "Select Device" at bounding box center [916, 277] width 113 height 29
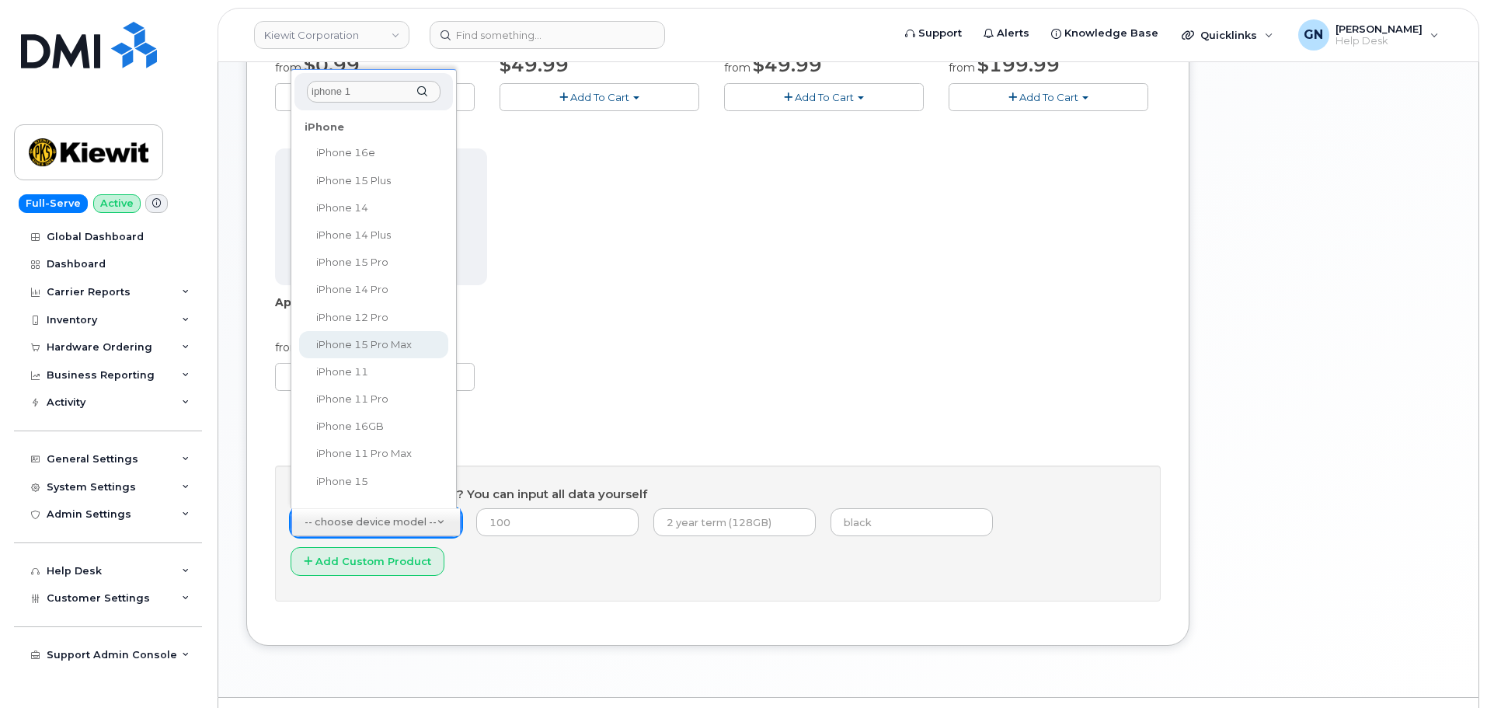
type input "iphone 16"
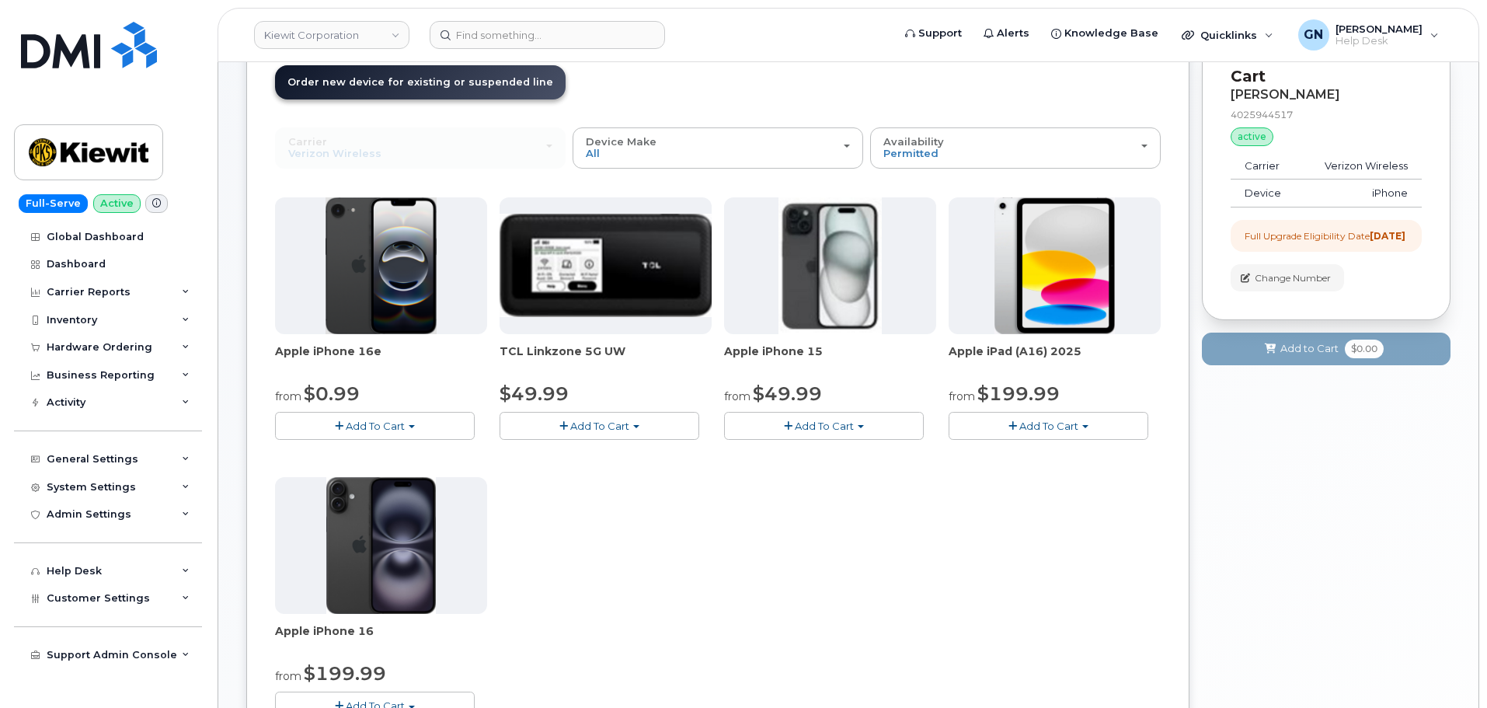
scroll to position [46, 0]
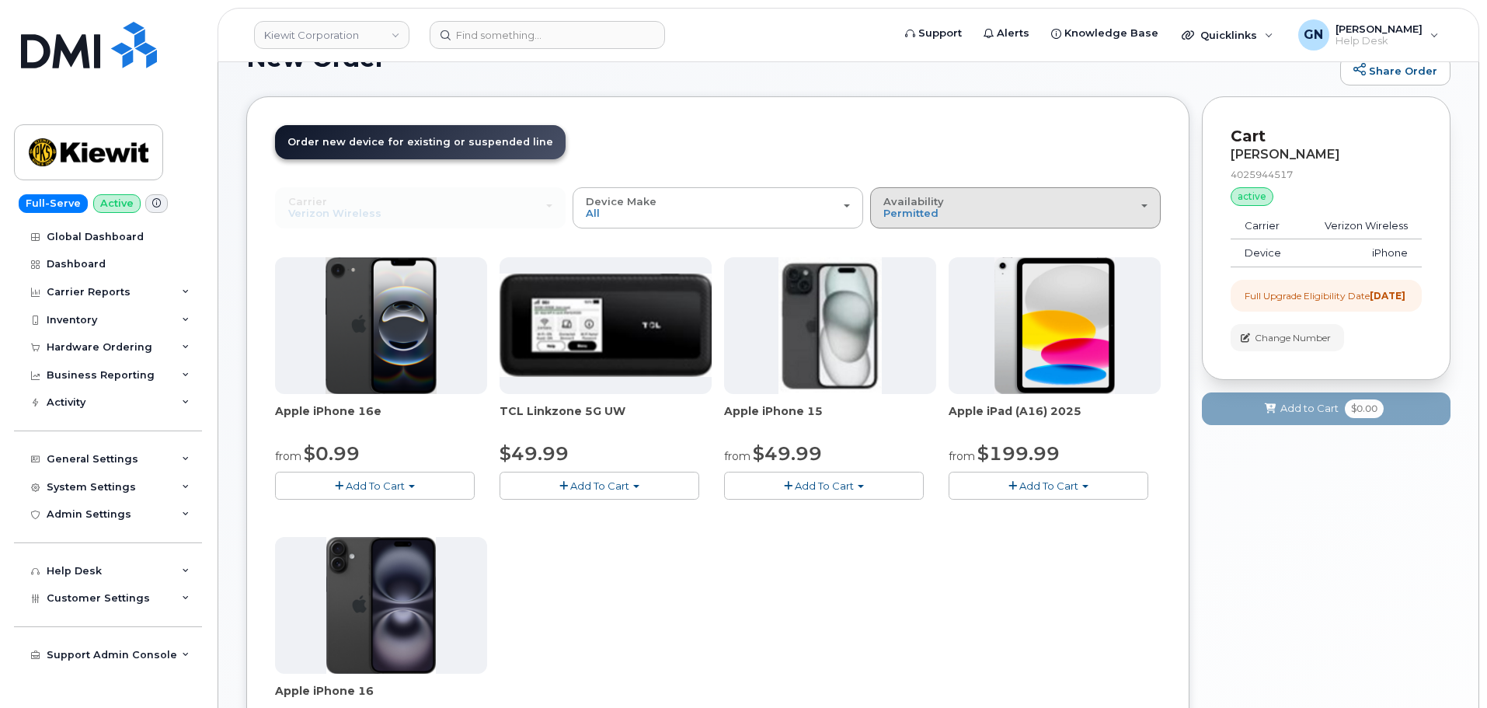
click at [1016, 213] on div "Availability Permitted All" at bounding box center [1015, 208] width 264 height 24
drag, startPoint x: 908, startPoint y: 266, endPoint x: 903, endPoint y: 272, distance: 8.3
click at [908, 266] on div "All" at bounding box center [1015, 269] width 283 height 19
click at [916, 216] on span "Permitted" at bounding box center [910, 213] width 55 height 12
click at [900, 270] on label "All" at bounding box center [890, 269] width 33 height 19
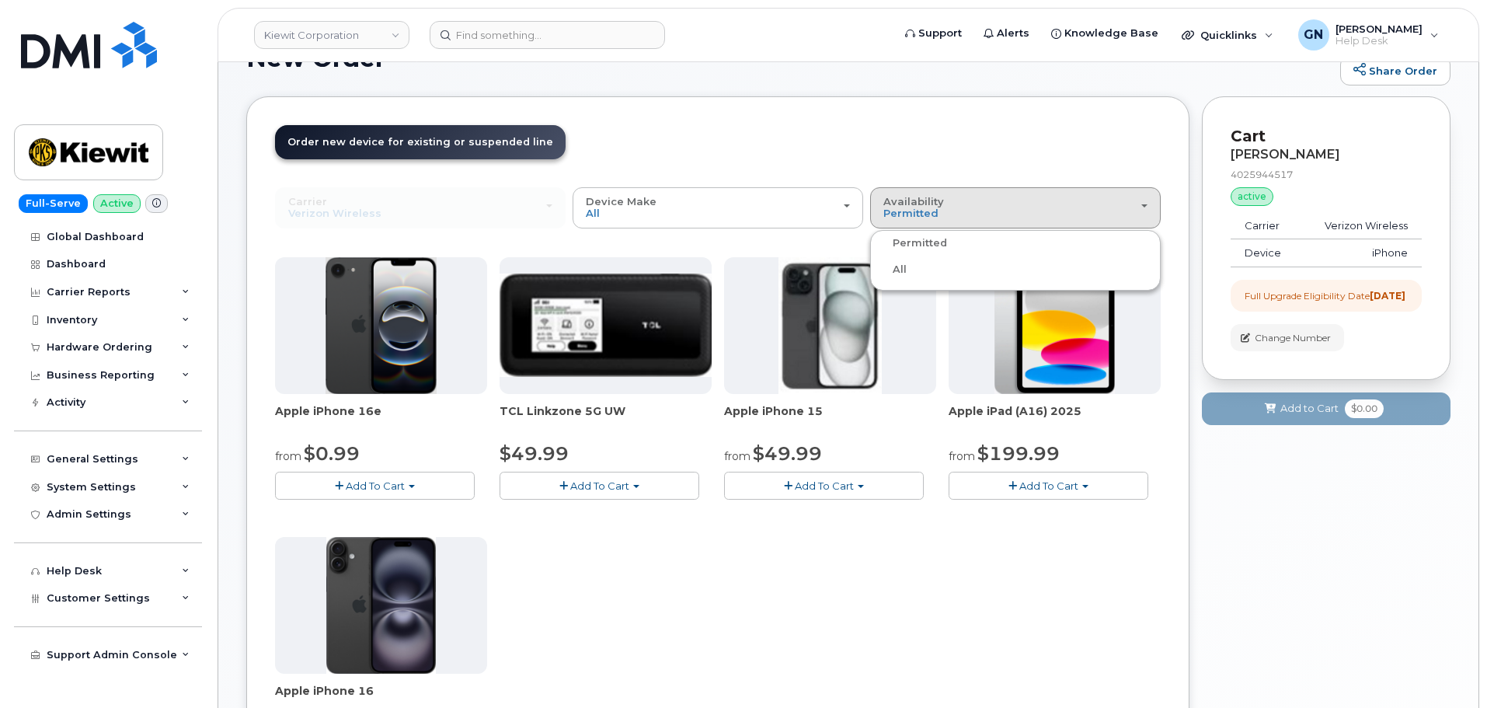
click at [0, 0] on input "All" at bounding box center [0, 0] width 0 height 0
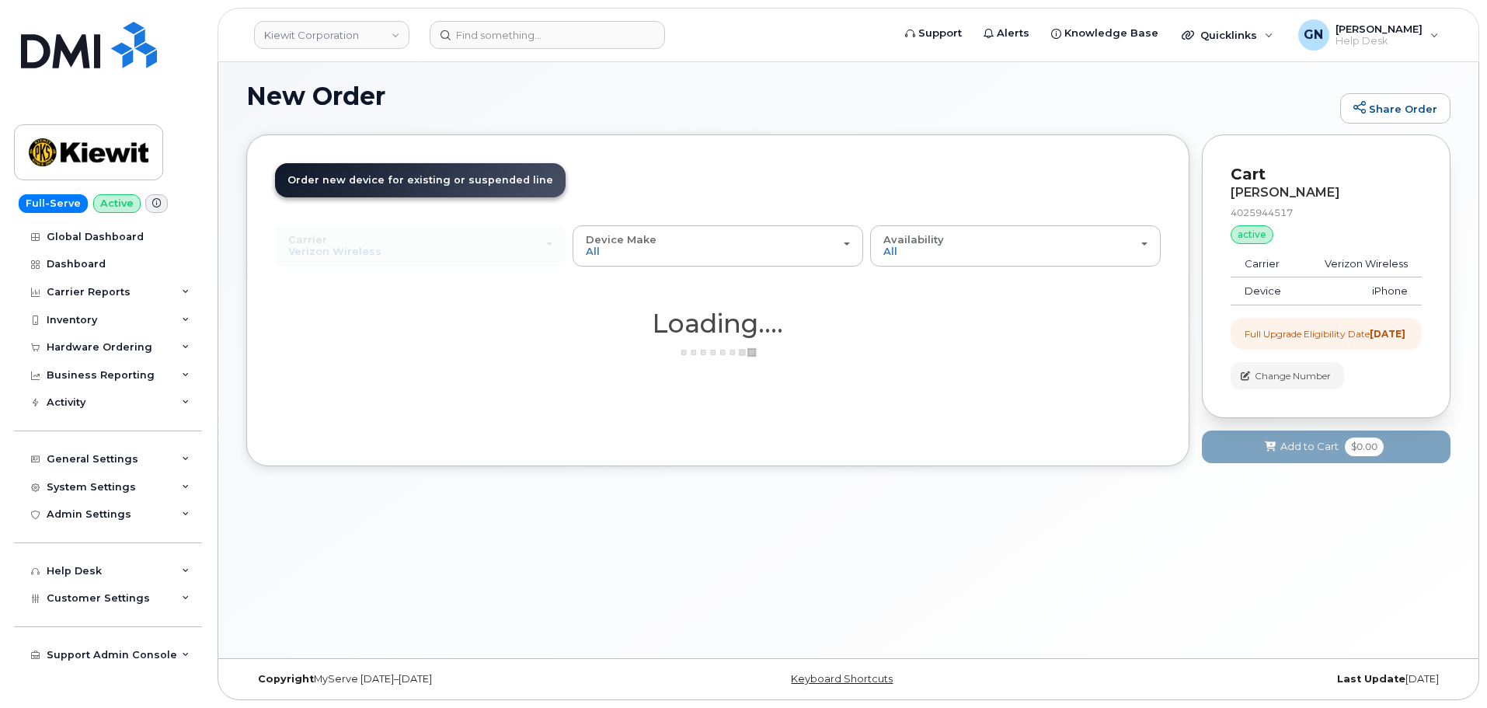
scroll to position [8, 0]
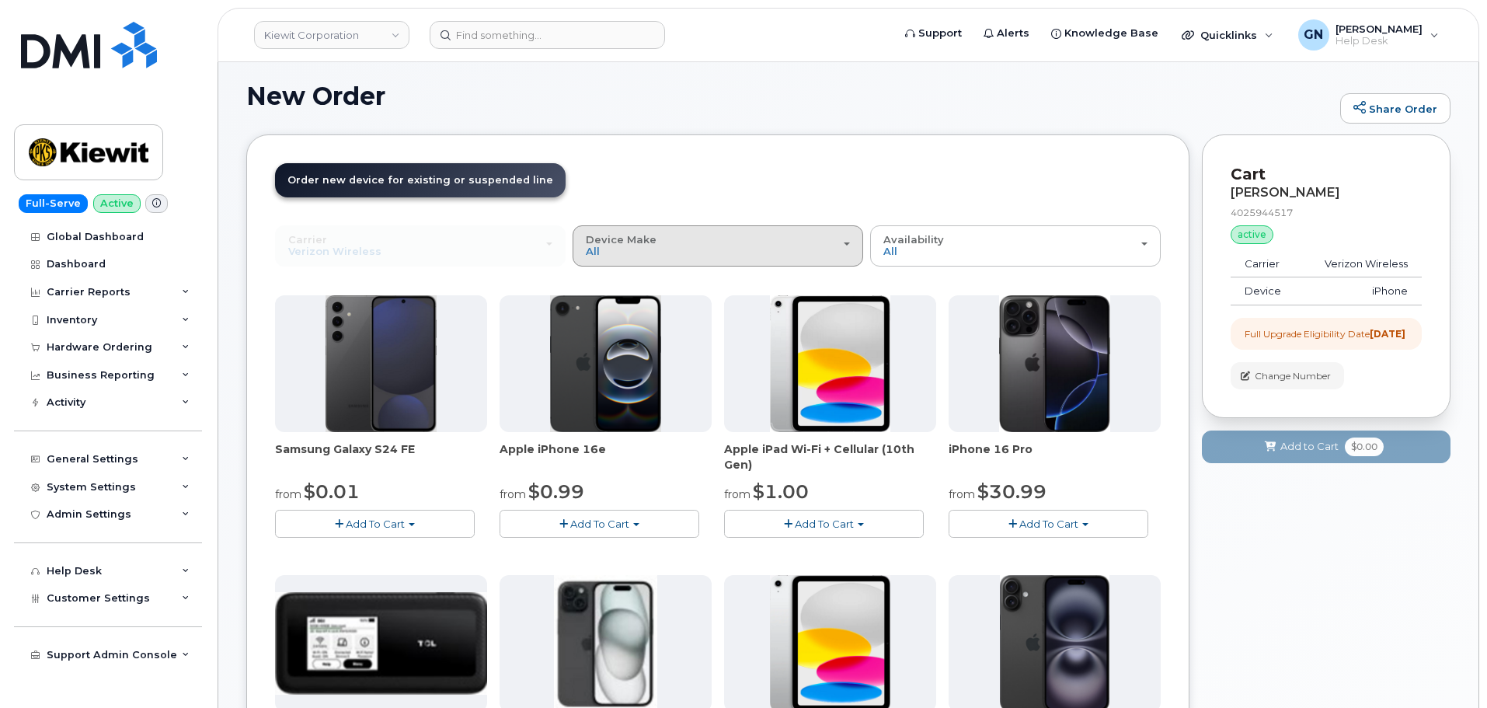
click at [693, 256] on div "Device Make All Android iPhone Modem Tablet" at bounding box center [718, 246] width 264 height 24
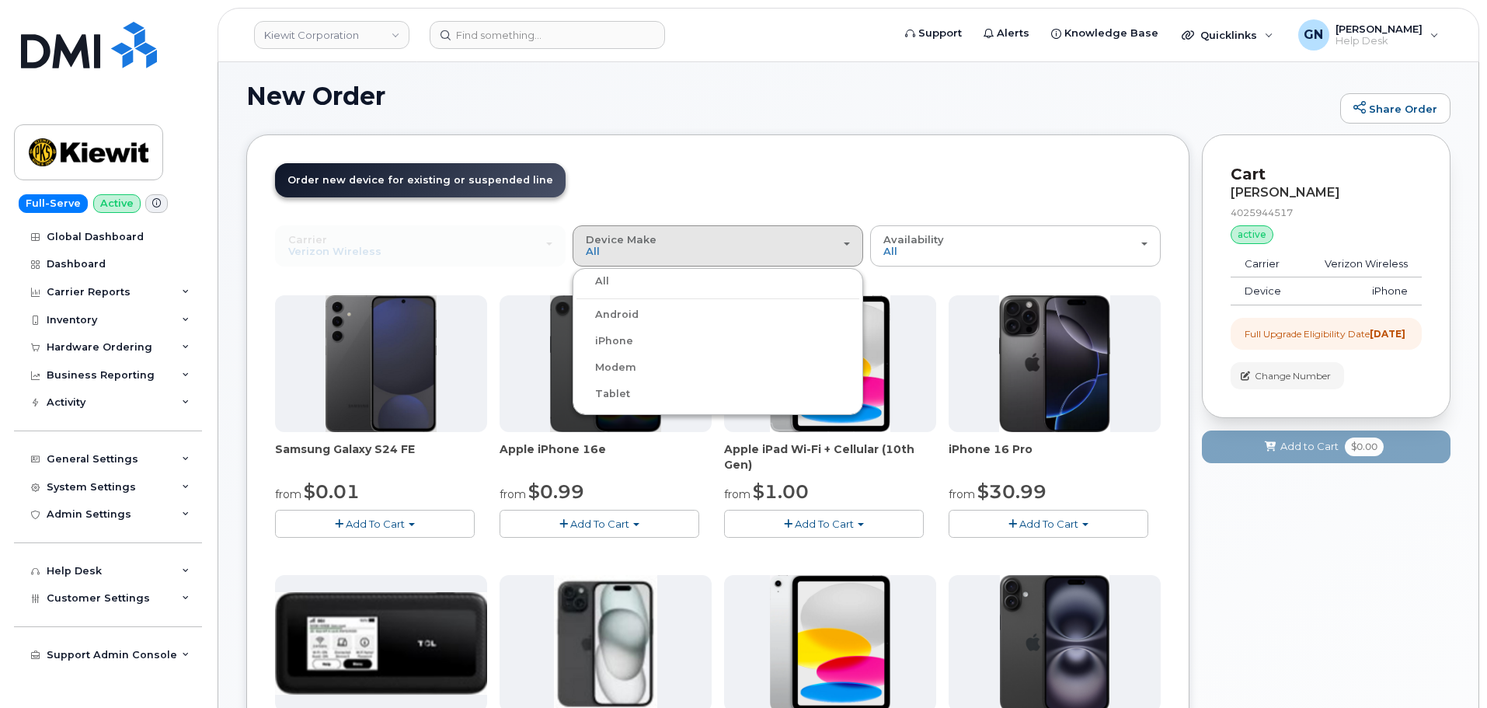
click at [603, 339] on label "iPhone" at bounding box center [604, 341] width 57 height 19
click at [0, 0] on input "iPhone" at bounding box center [0, 0] width 0 height 0
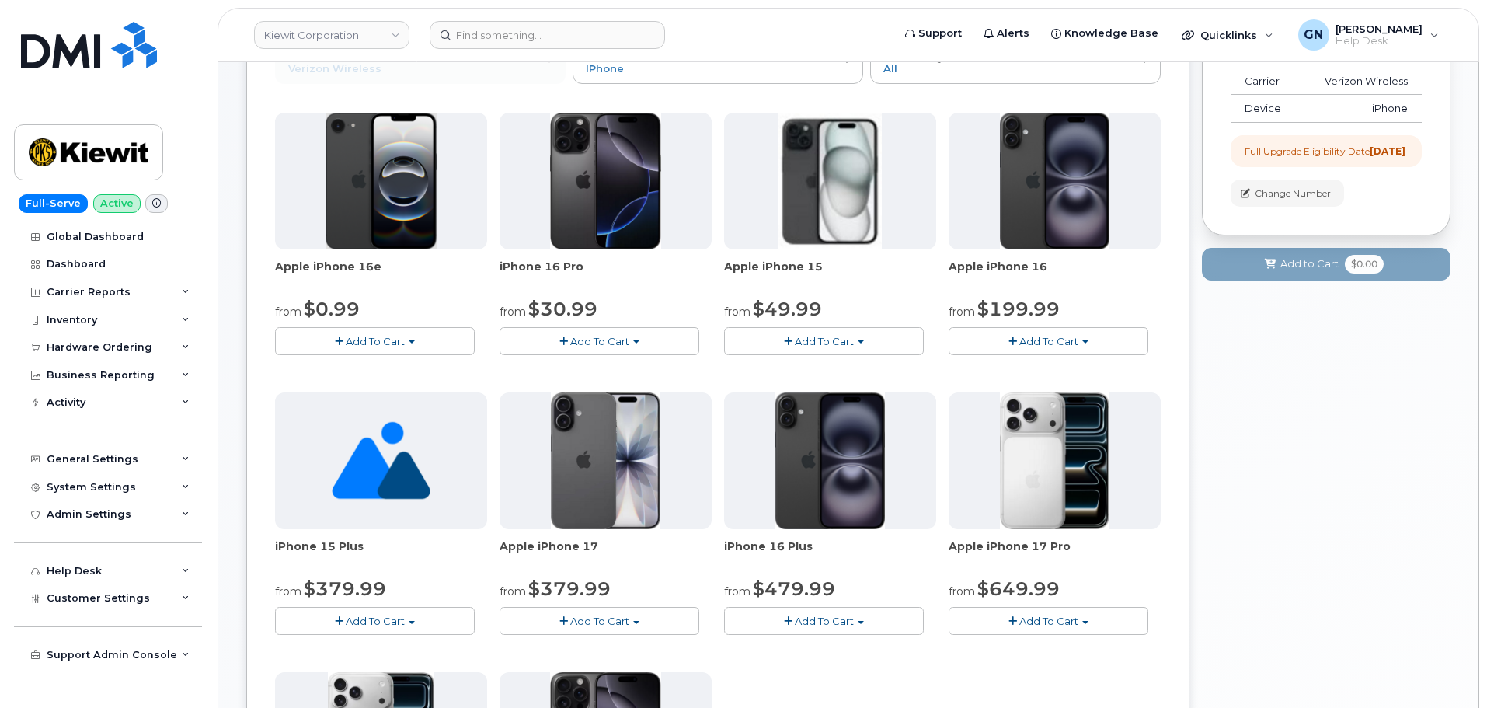
scroll to position [163, 0]
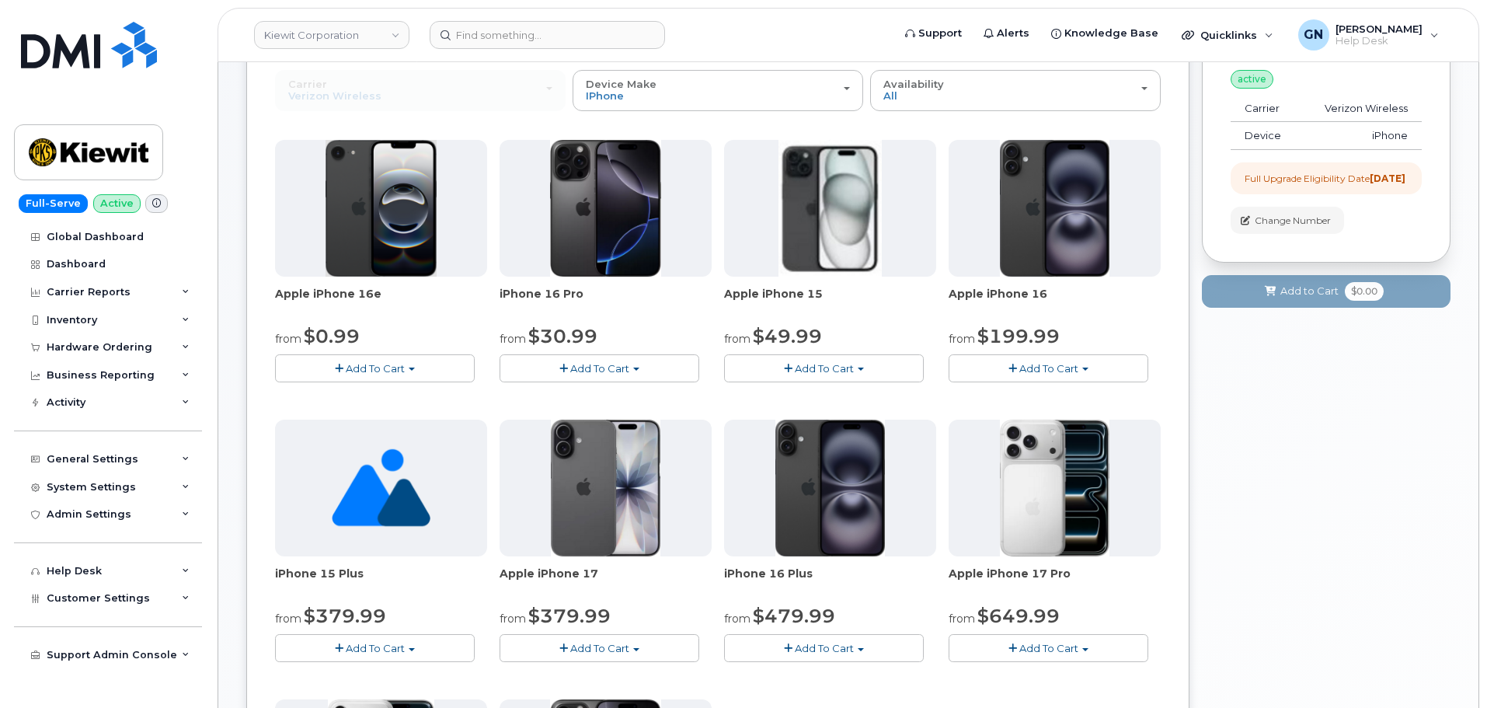
click at [613, 364] on span "Add To Cart" at bounding box center [599, 368] width 59 height 12
click at [1048, 367] on span "Add To Cart" at bounding box center [1048, 368] width 59 height 12
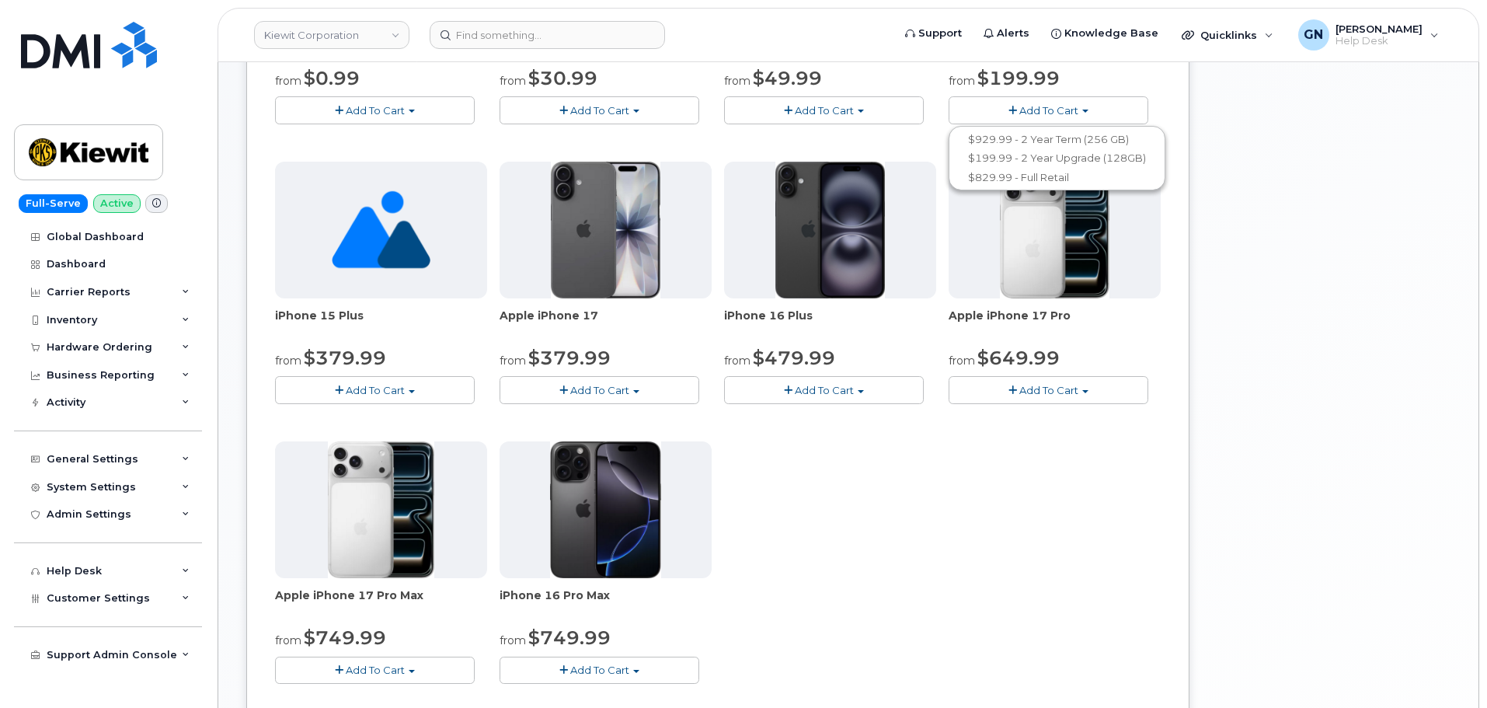
scroll to position [474, 0]
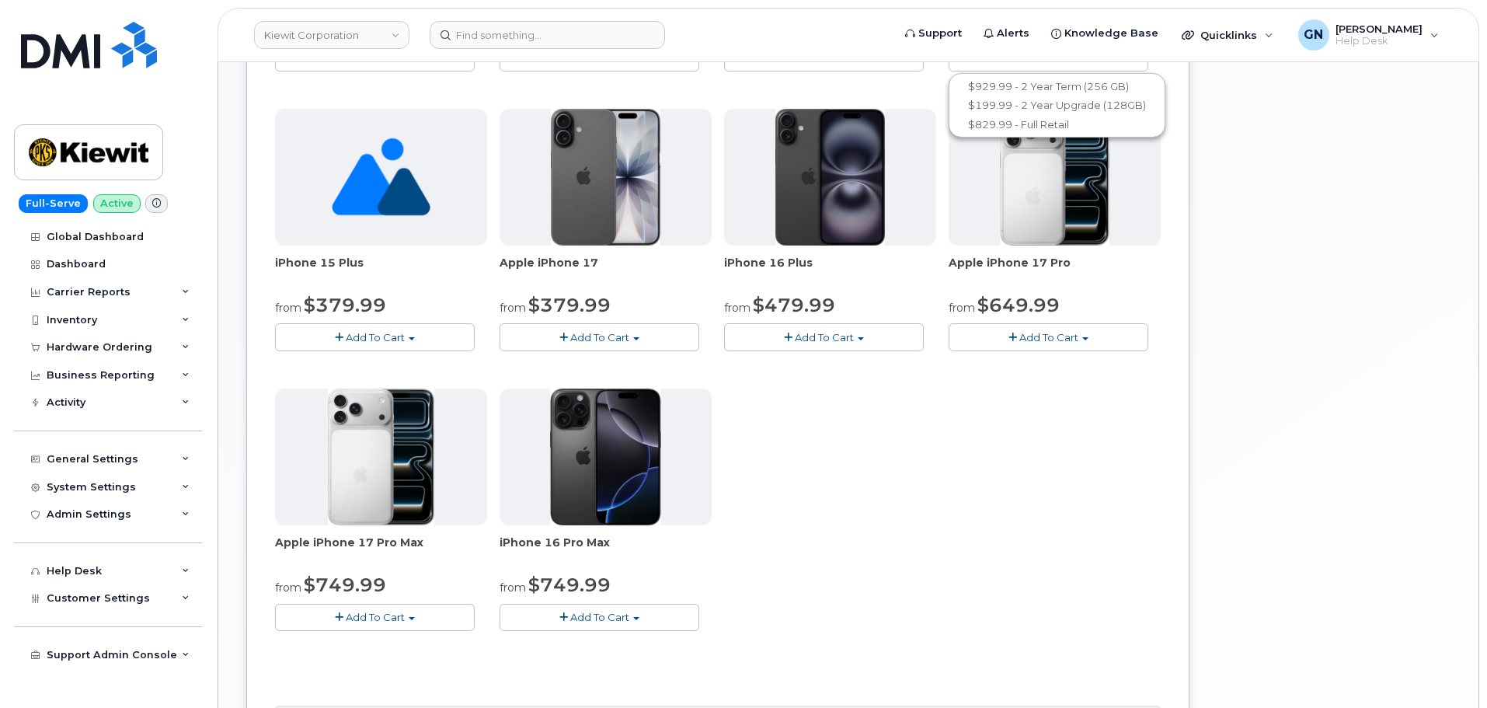
click at [633, 342] on button "Add To Cart" at bounding box center [599, 336] width 200 height 27
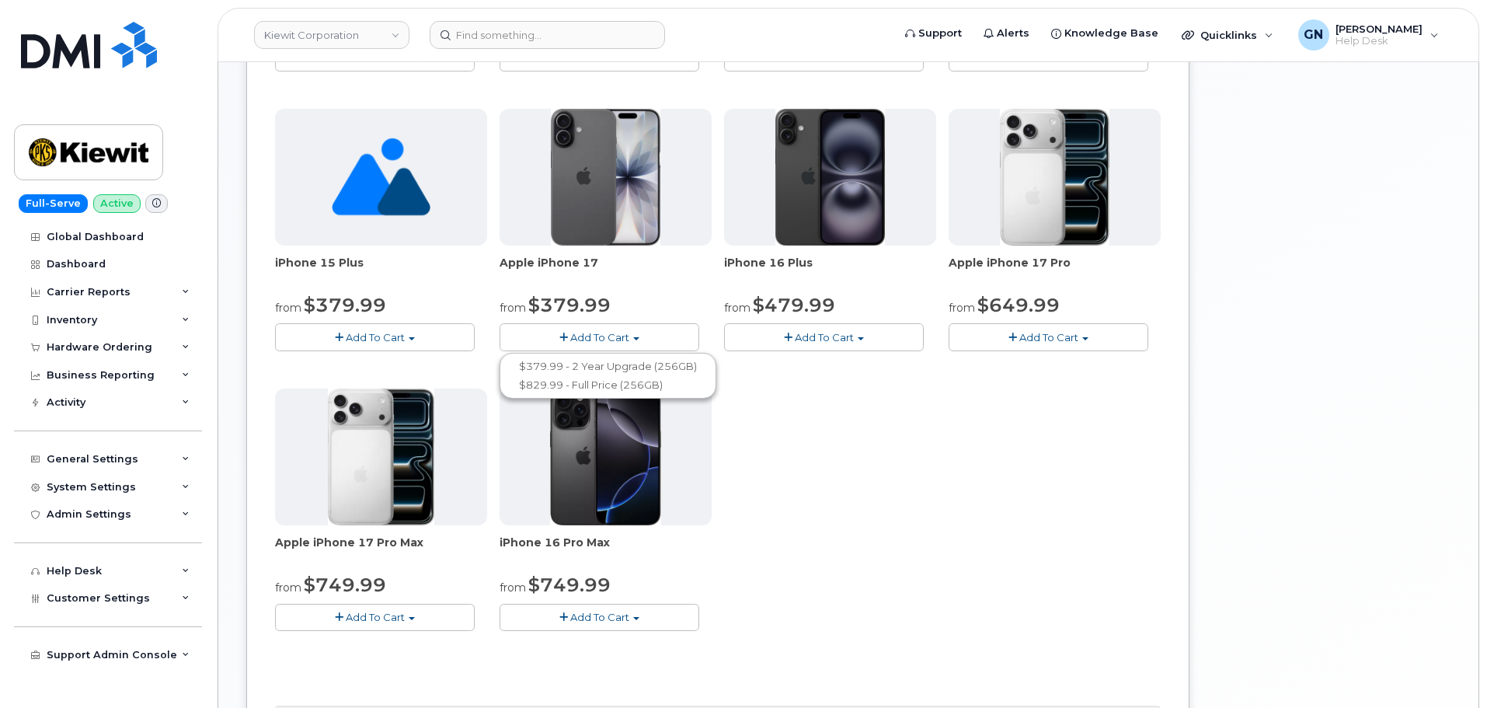
click at [1065, 343] on button "Add To Cart" at bounding box center [1048, 336] width 200 height 27
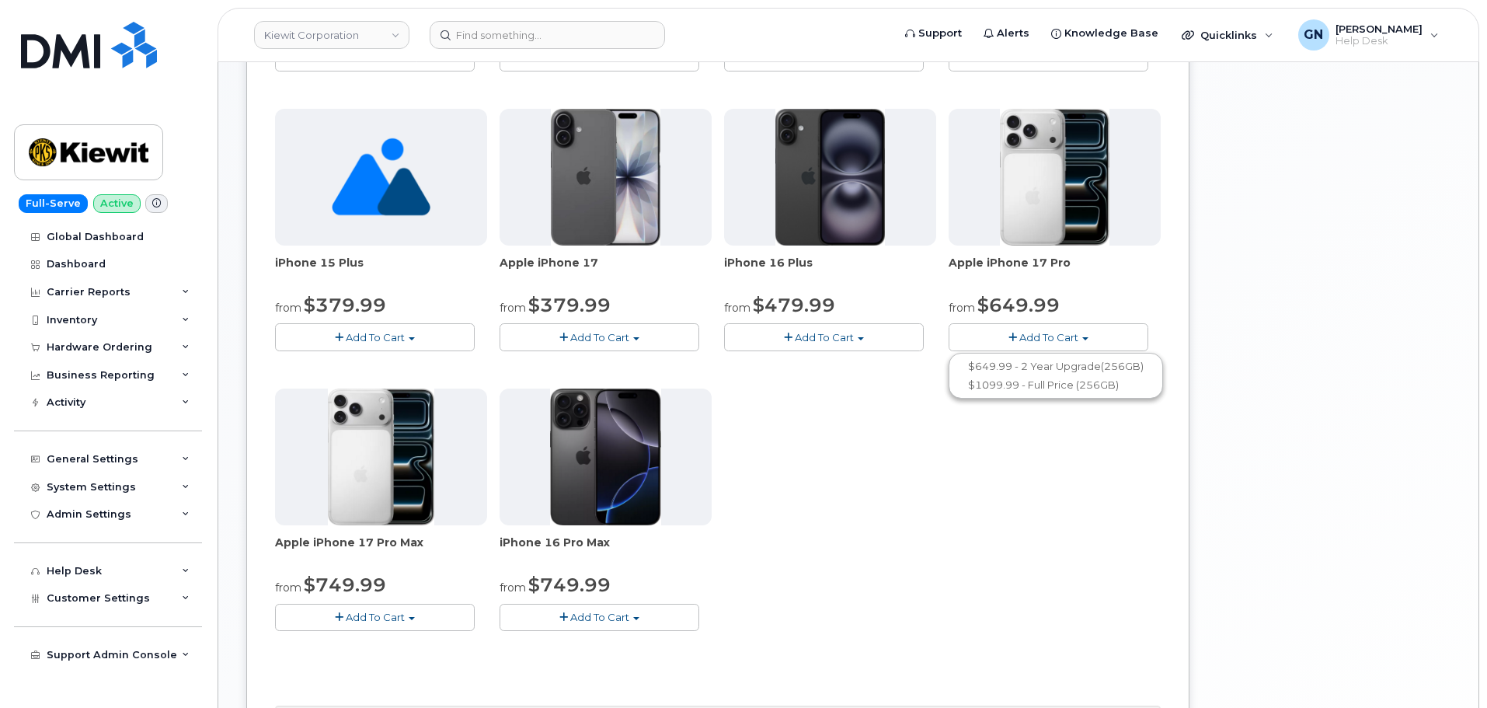
click at [683, 336] on button "Add To Cart" at bounding box center [599, 336] width 200 height 27
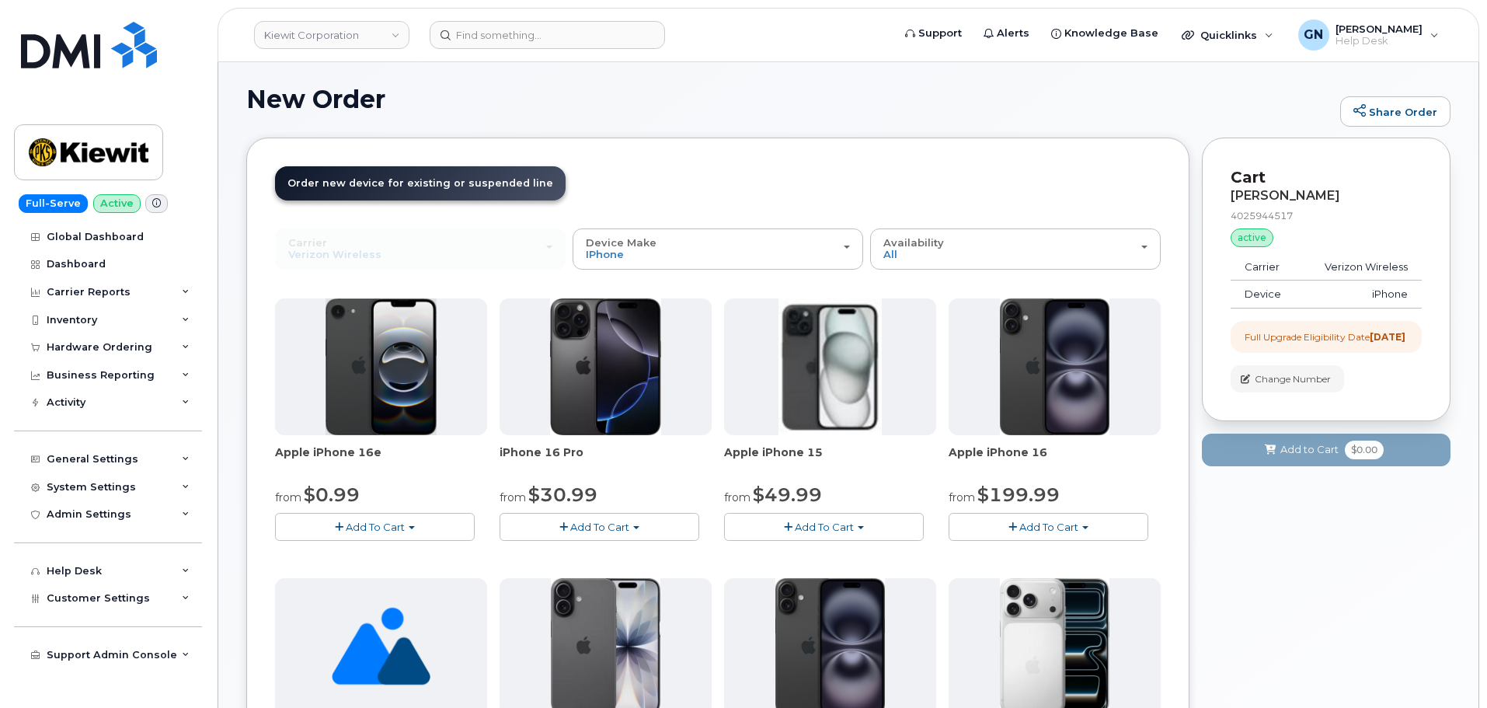
scroll to position [0, 0]
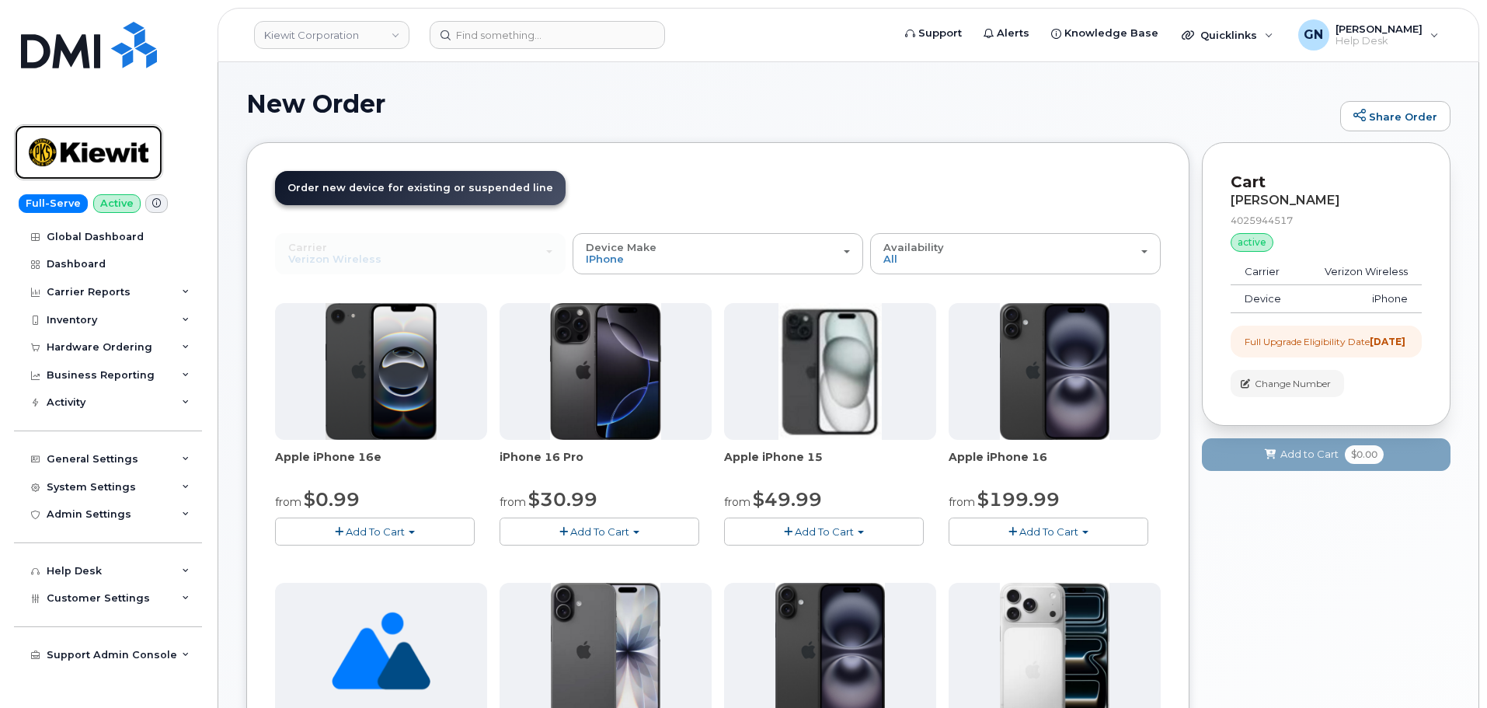
click at [95, 154] on img at bounding box center [89, 152] width 120 height 45
